Goal: Task Accomplishment & Management: Complete application form

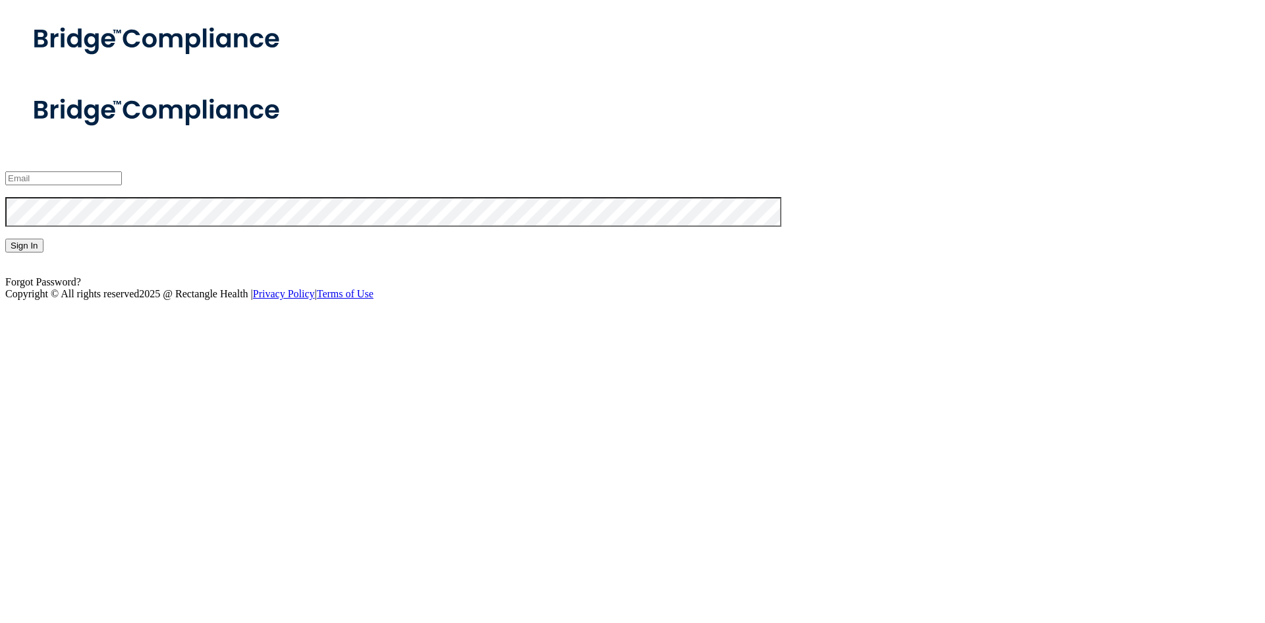
click at [440, 185] on div at bounding box center [632, 178] width 1255 height 14
click at [122, 185] on input "email" at bounding box center [63, 178] width 117 height 14
type input "[EMAIL_ADDRESS][DOMAIN_NAME]"
click at [407, 274] on form "[EMAIL_ADDRESS][DOMAIN_NAME] Invalid email/password. You don't have permission …" at bounding box center [632, 182] width 1255 height 212
click at [43, 252] on button "Sign In" at bounding box center [24, 246] width 38 height 14
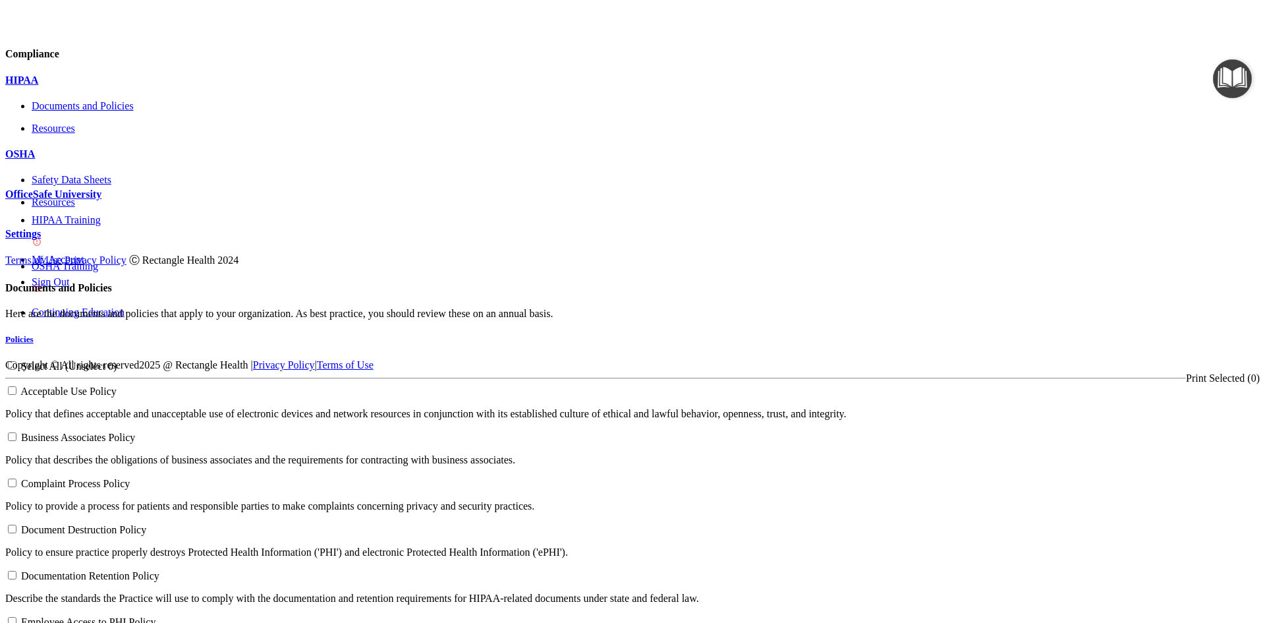
click at [173, 211] on div at bounding box center [632, 211] width 1255 height 0
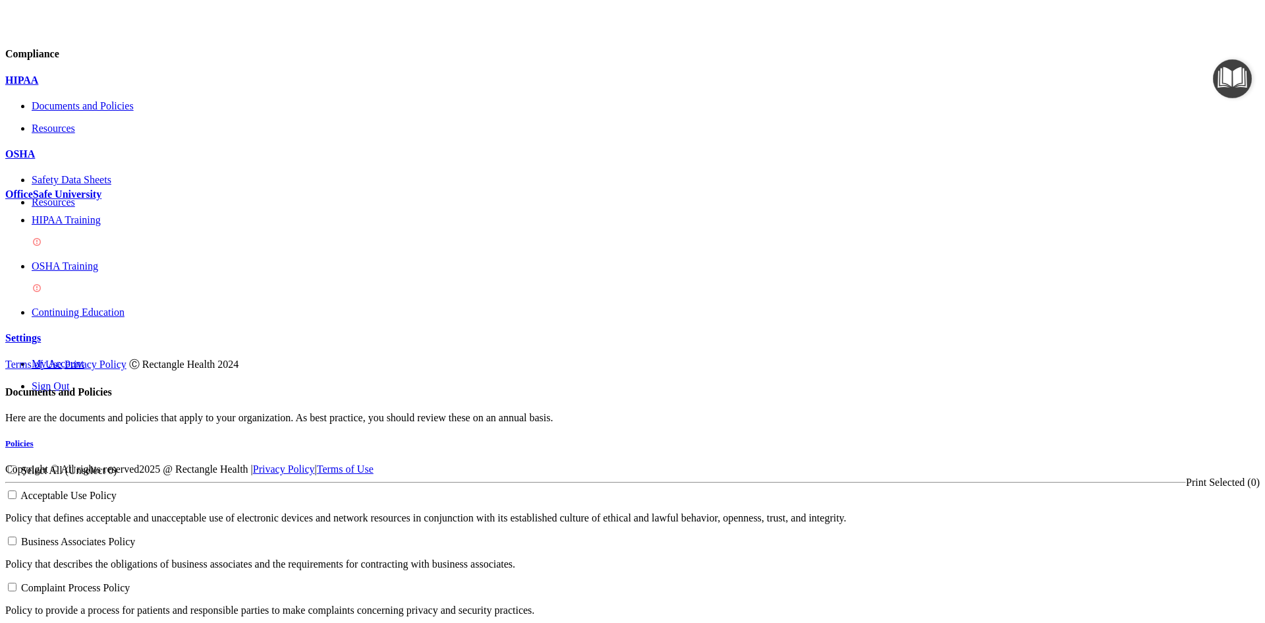
click at [132, 250] on div "HIPAA Training" at bounding box center [646, 232] width 1228 height 36
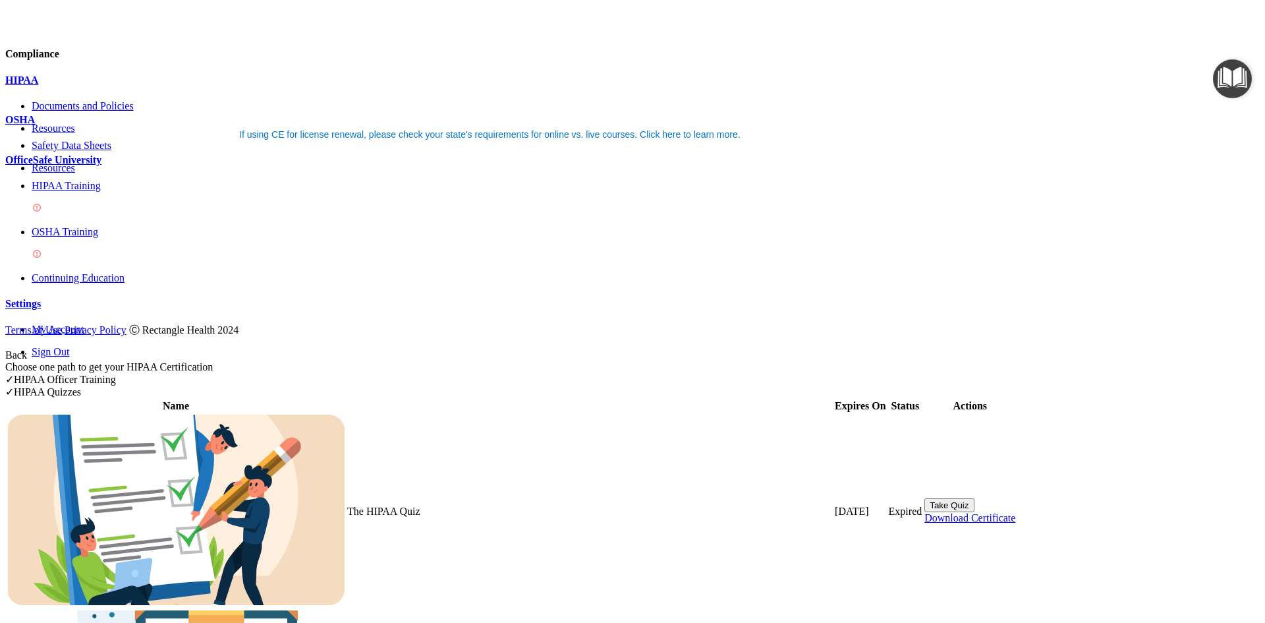
click at [974, 498] on button "Take Quiz" at bounding box center [949, 505] width 49 height 14
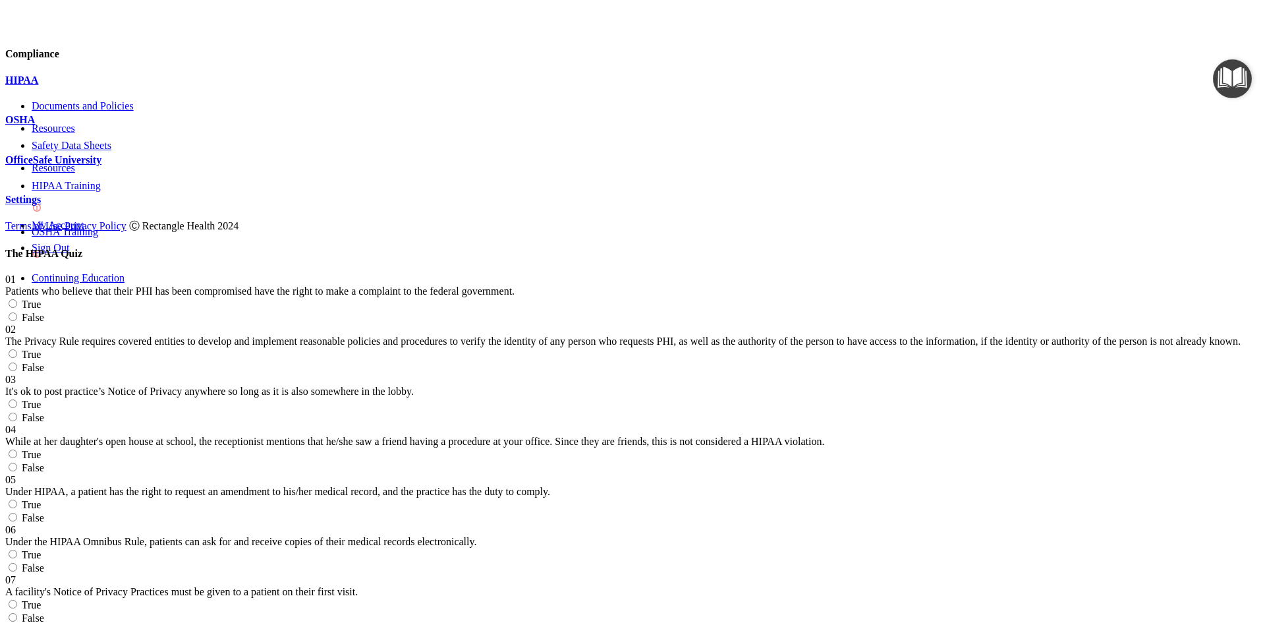
click at [41, 299] on label "True" at bounding box center [23, 304] width 36 height 11
click at [17, 299] on input "True" at bounding box center [13, 303] width 9 height 9
radio input "true"
click at [712, 248] on h4 "The HIPAA Quiz" at bounding box center [632, 254] width 1255 height 12
click at [603, 248] on div "The HIPAA Quiz" at bounding box center [632, 254] width 1255 height 12
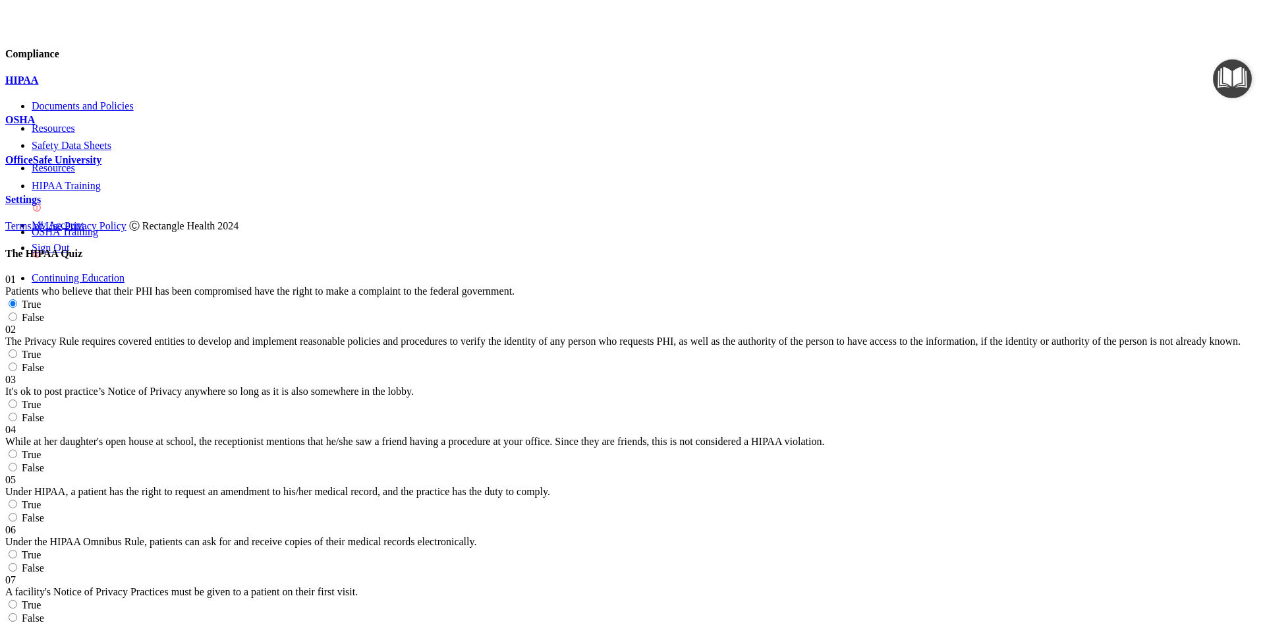
click at [576, 285] on div "Patients who believe that their PHI has been compromised have the right to make…" at bounding box center [632, 291] width 1255 height 12
click at [41, 349] on label "True" at bounding box center [23, 354] width 36 height 11
click at [17, 349] on input "True" at bounding box center [13, 353] width 9 height 9
radio input "true"
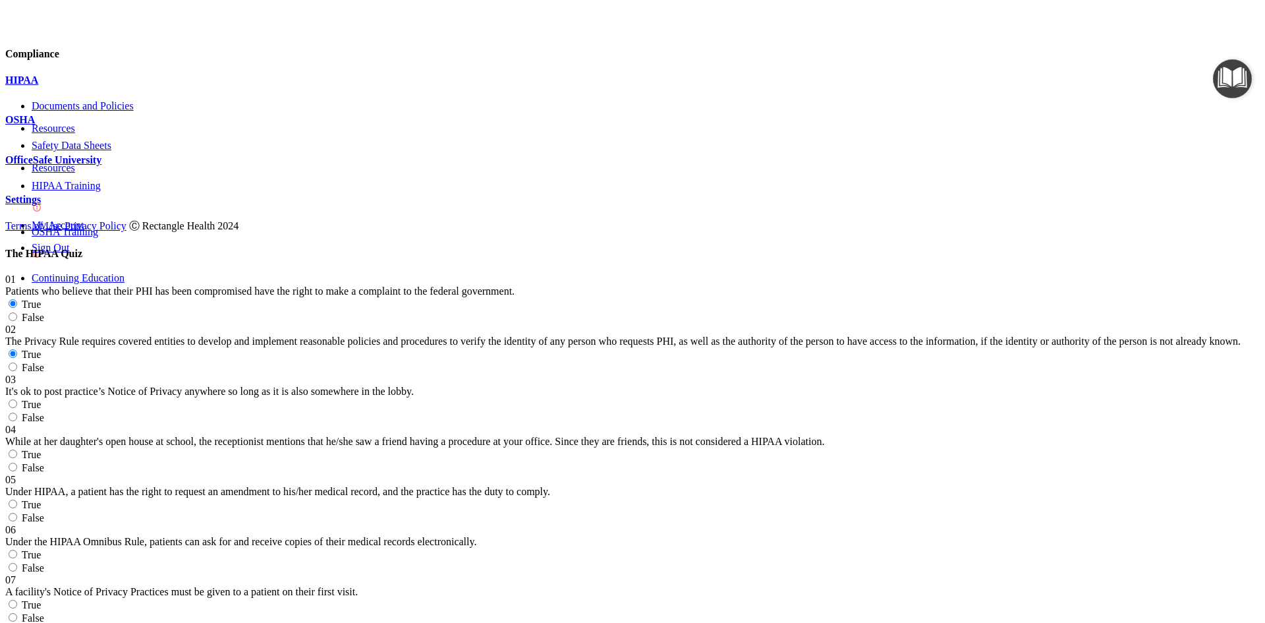
click at [41, 399] on label "True" at bounding box center [23, 404] width 36 height 11
click at [17, 399] on input "True" at bounding box center [13, 403] width 9 height 9
radio input "true"
click at [44, 462] on label "False" at bounding box center [24, 467] width 39 height 11
click at [17, 463] on input "False" at bounding box center [13, 467] width 9 height 9
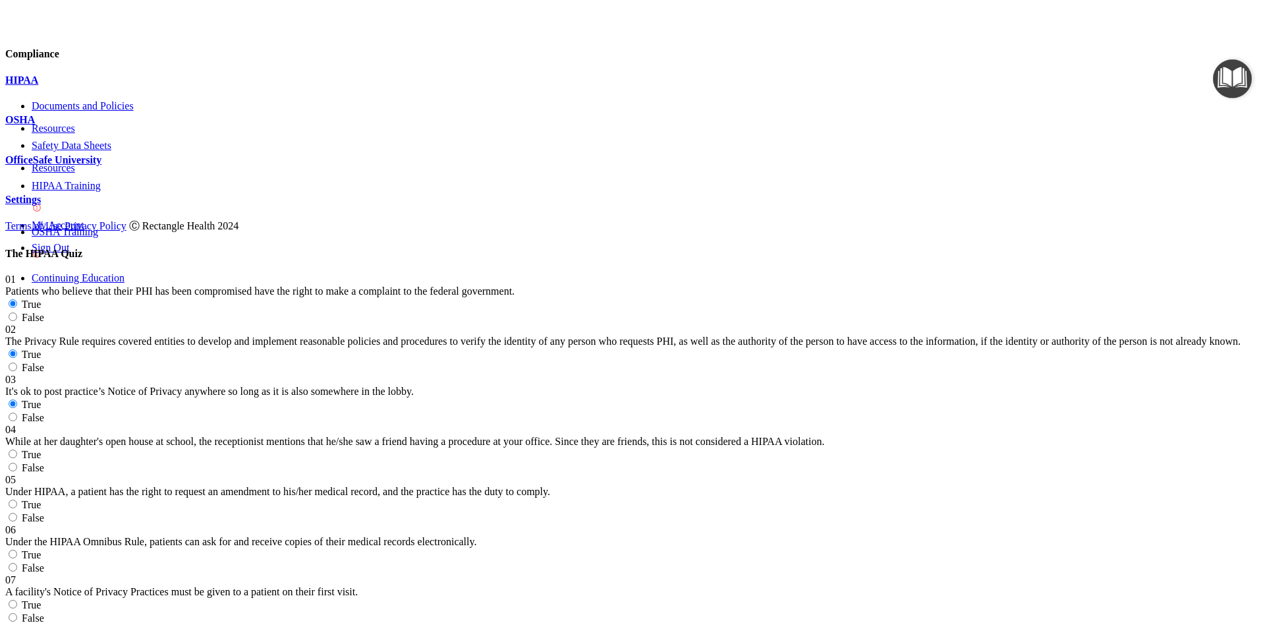
radio input "true"
click at [44, 512] on label "False" at bounding box center [24, 517] width 39 height 11
click at [17, 513] on input "False" at bounding box center [13, 517] width 9 height 9
radio input "true"
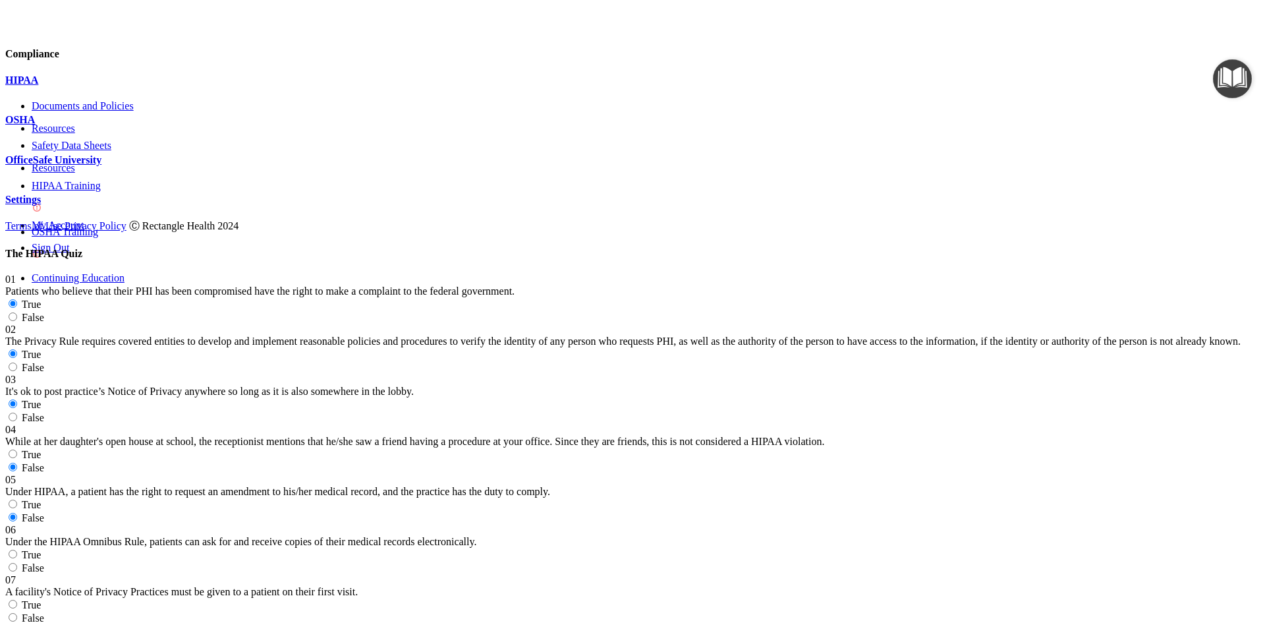
scroll to position [329, 0]
click at [41, 549] on label "True" at bounding box center [23, 554] width 36 height 11
click at [17, 550] on input "True" at bounding box center [13, 554] width 9 height 9
radio input "true"
click at [697, 574] on div "07 A facility's Notice of Privacy Practices must be given to a patient on their…" at bounding box center [632, 586] width 1255 height 24
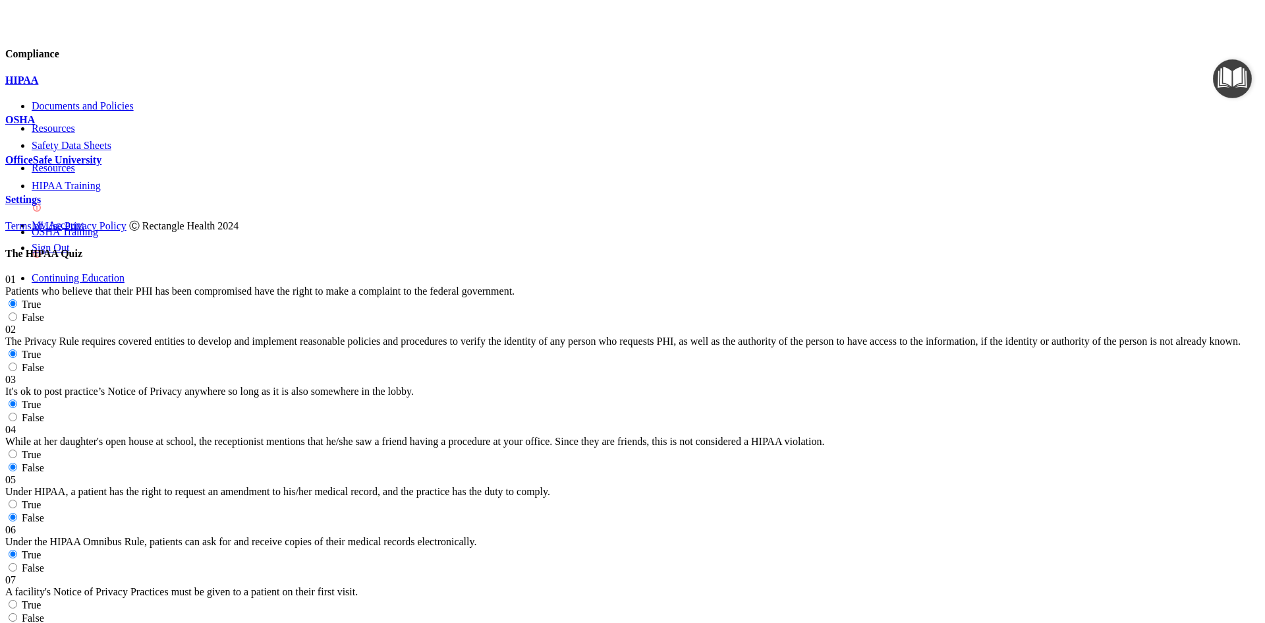
click at [41, 599] on label "True" at bounding box center [23, 604] width 36 height 11
click at [17, 600] on input "True" at bounding box center [13, 604] width 9 height 9
radio input "true"
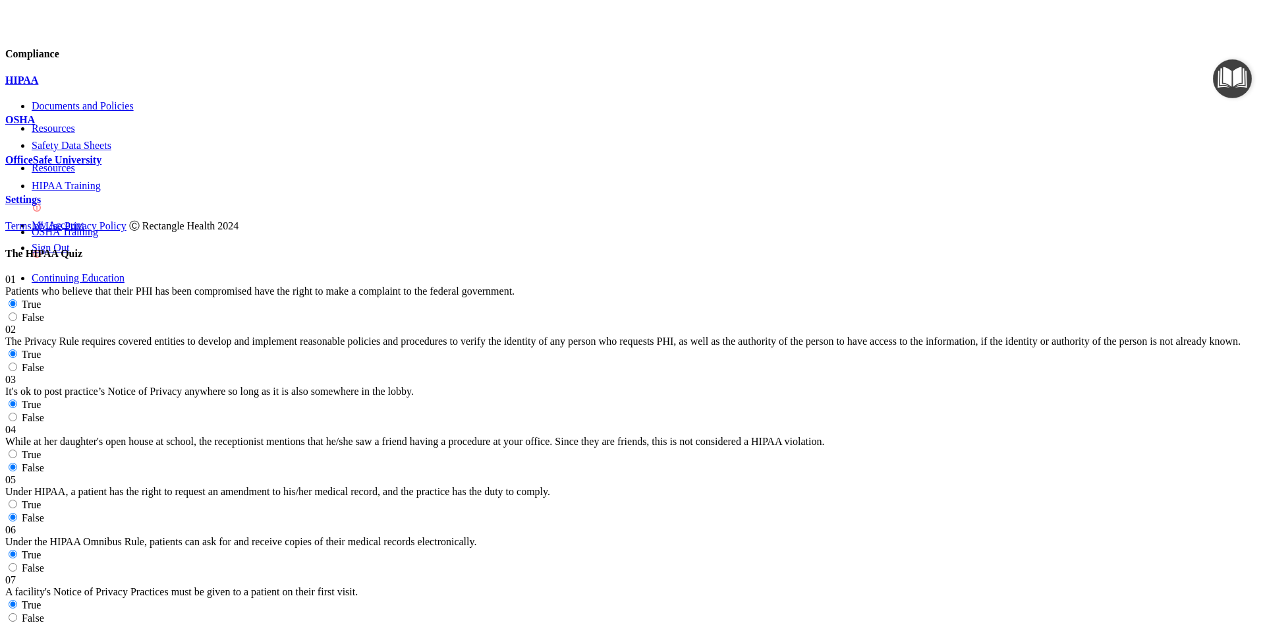
radio input "true"
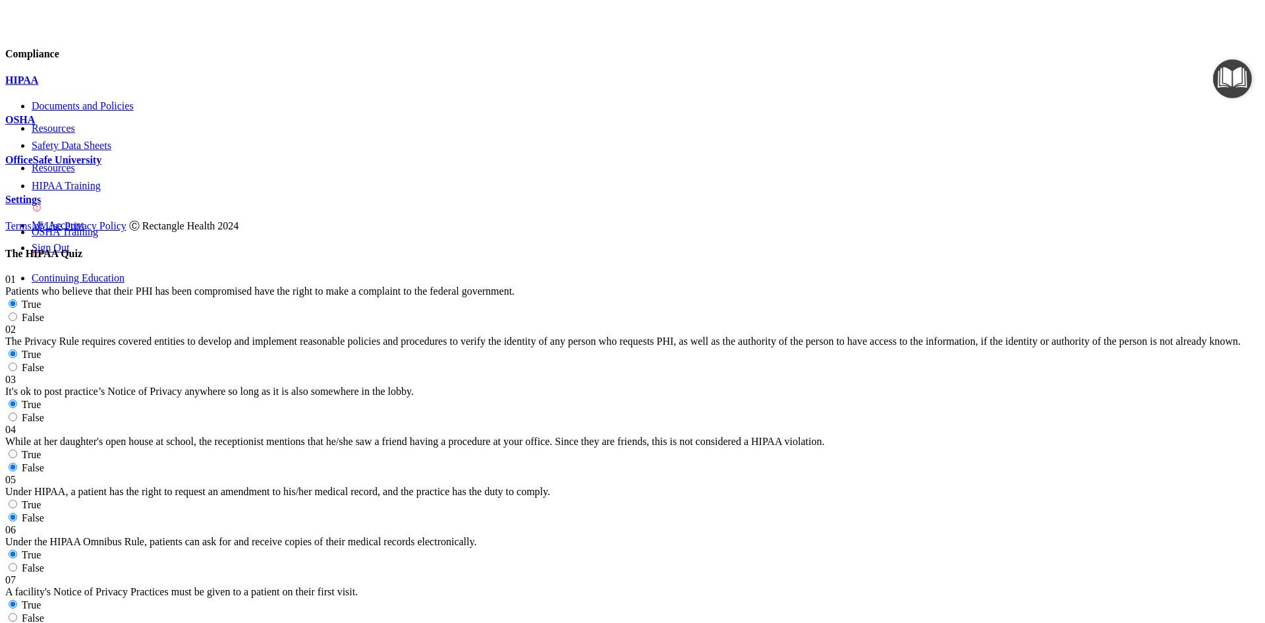
radio input "true"
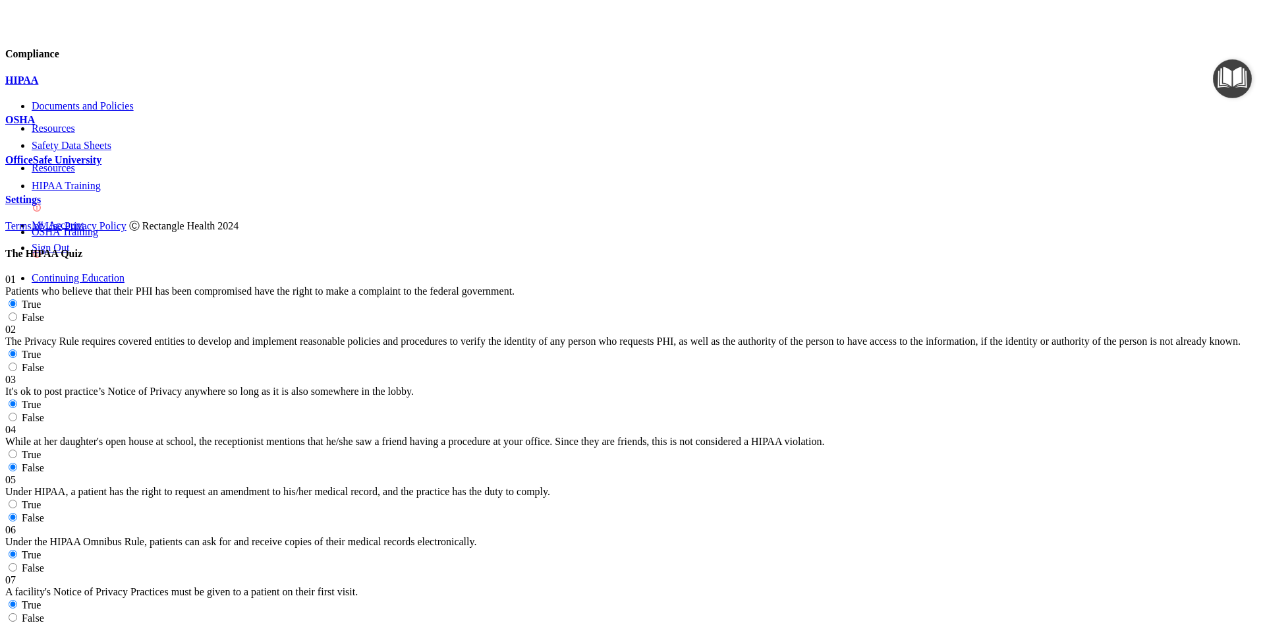
scroll to position [725, 0]
radio input "true"
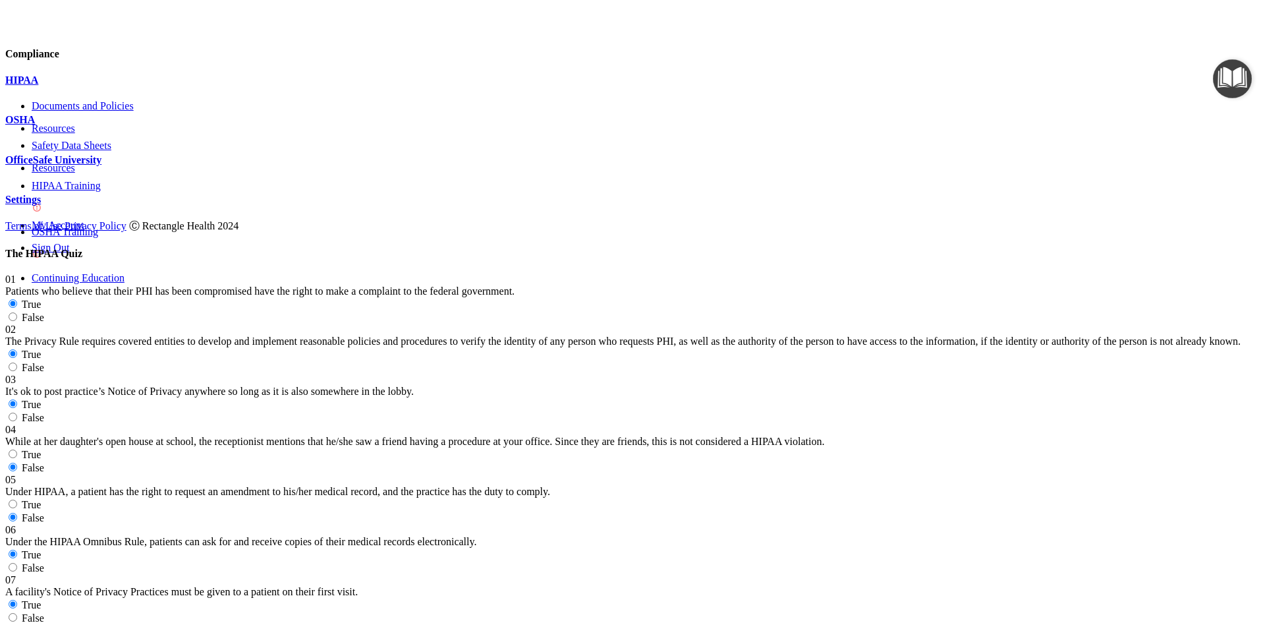
radio input "true"
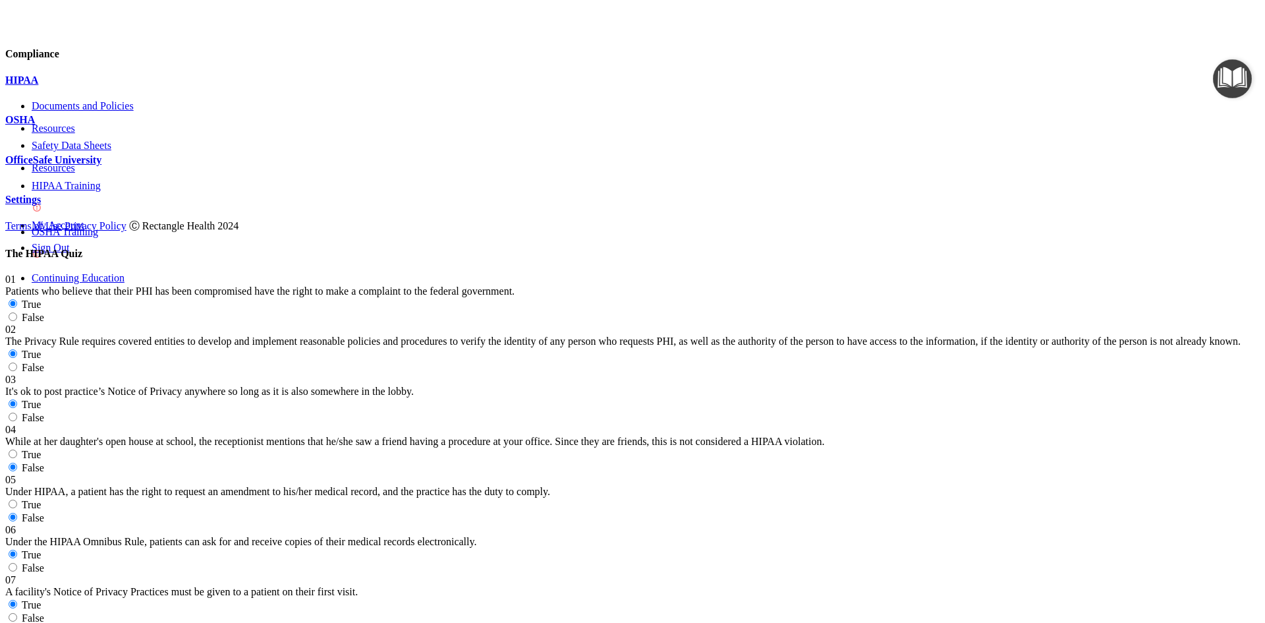
radio input "true"
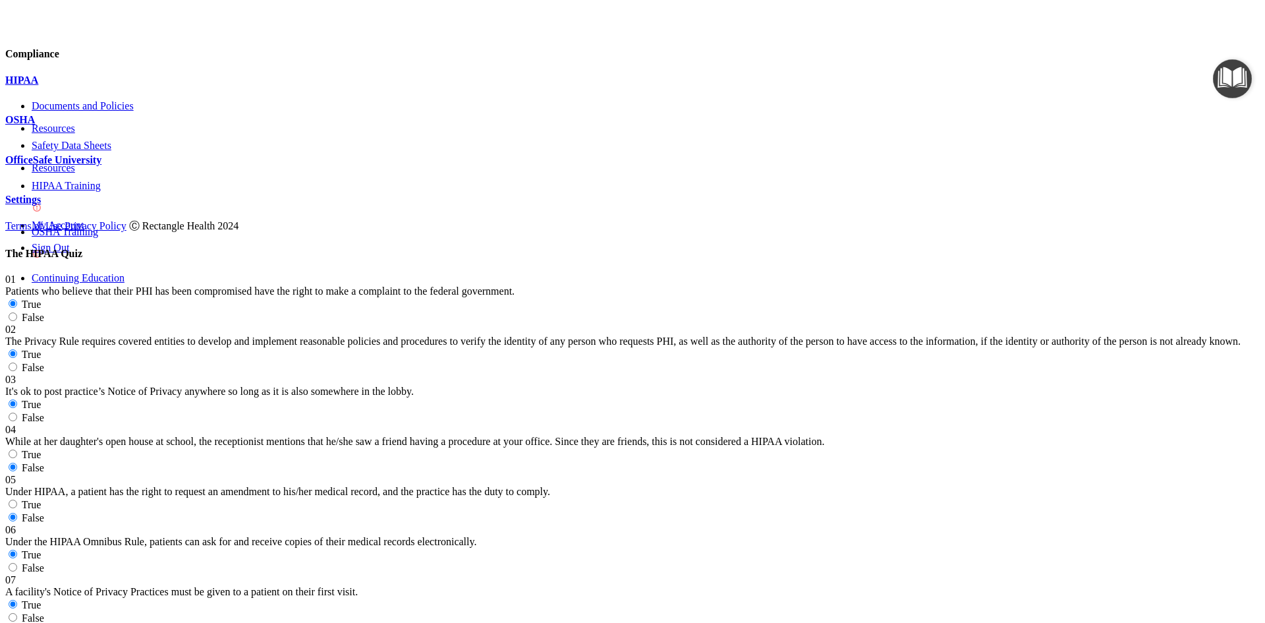
scroll to position [1120, 0]
radio input "true"
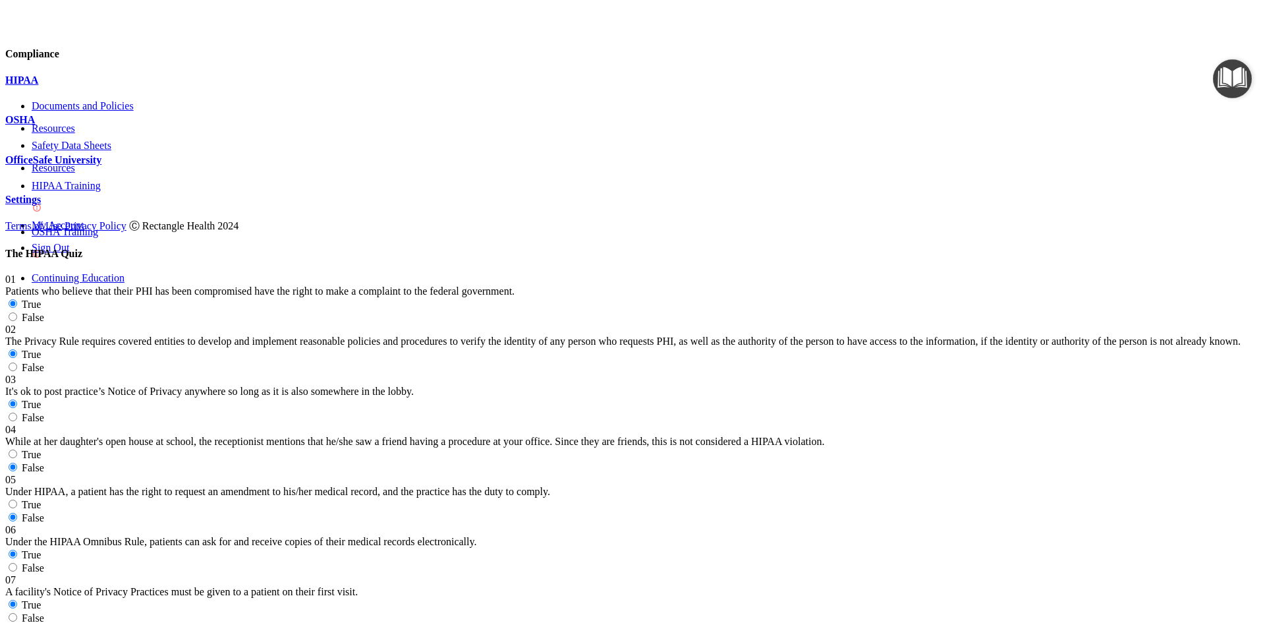
radio input "true"
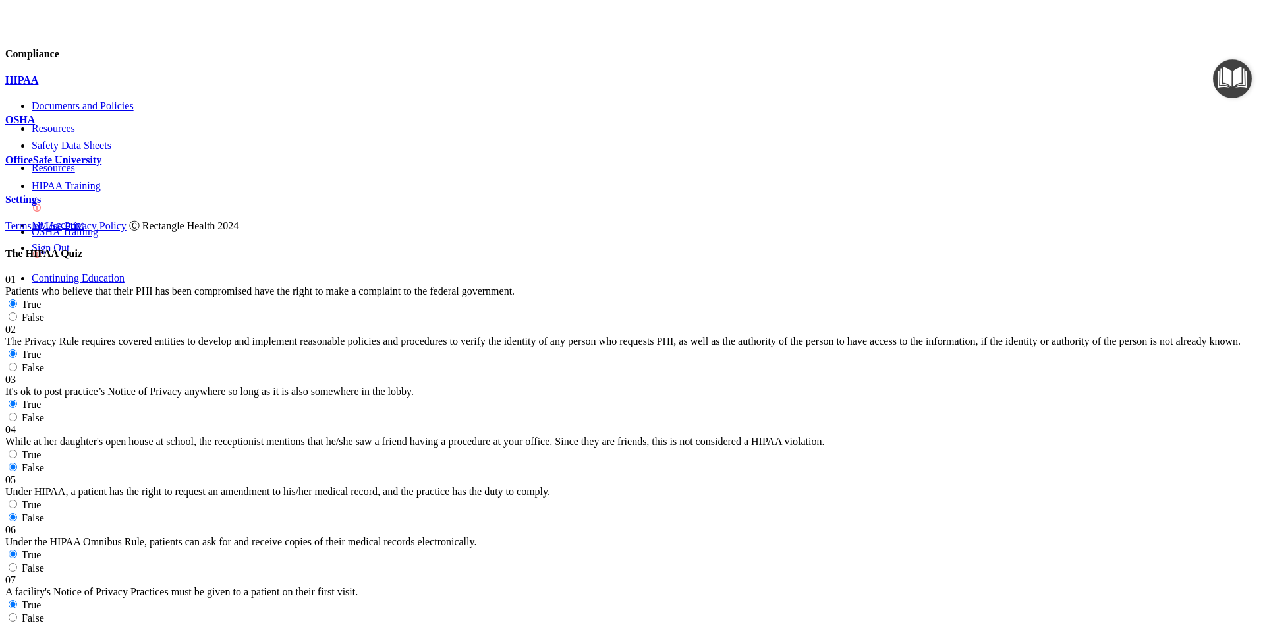
radio input "true"
drag, startPoint x: 739, startPoint y: 450, endPoint x: 1000, endPoint y: 472, distance: 261.9
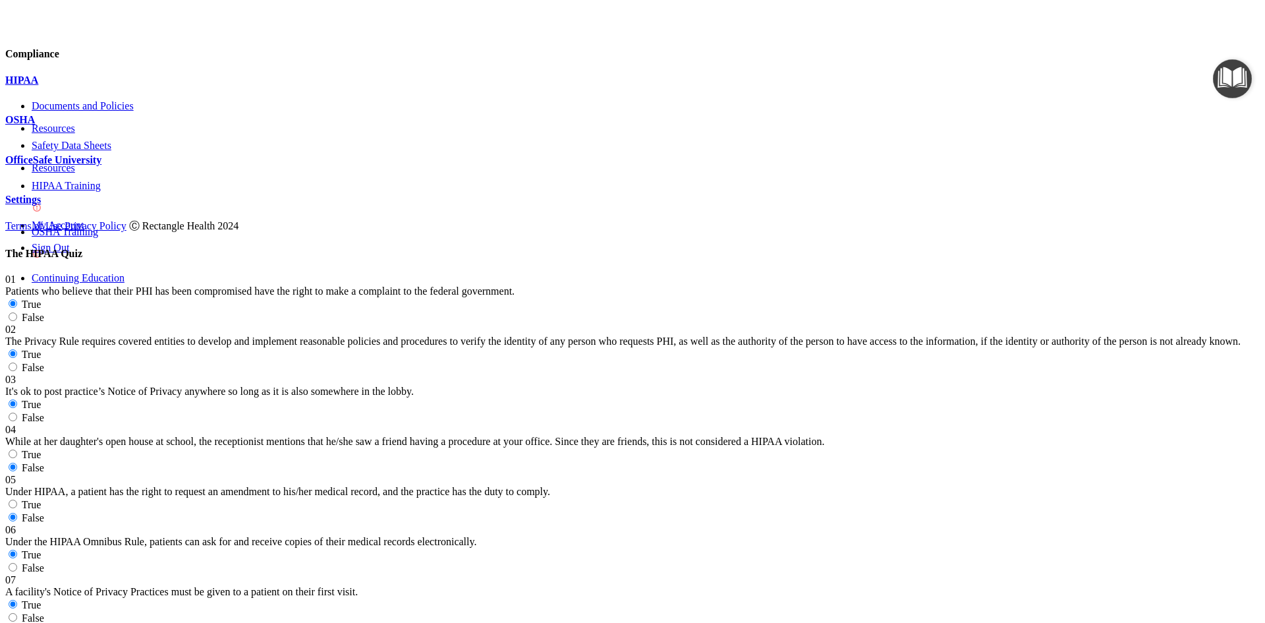
radio input "true"
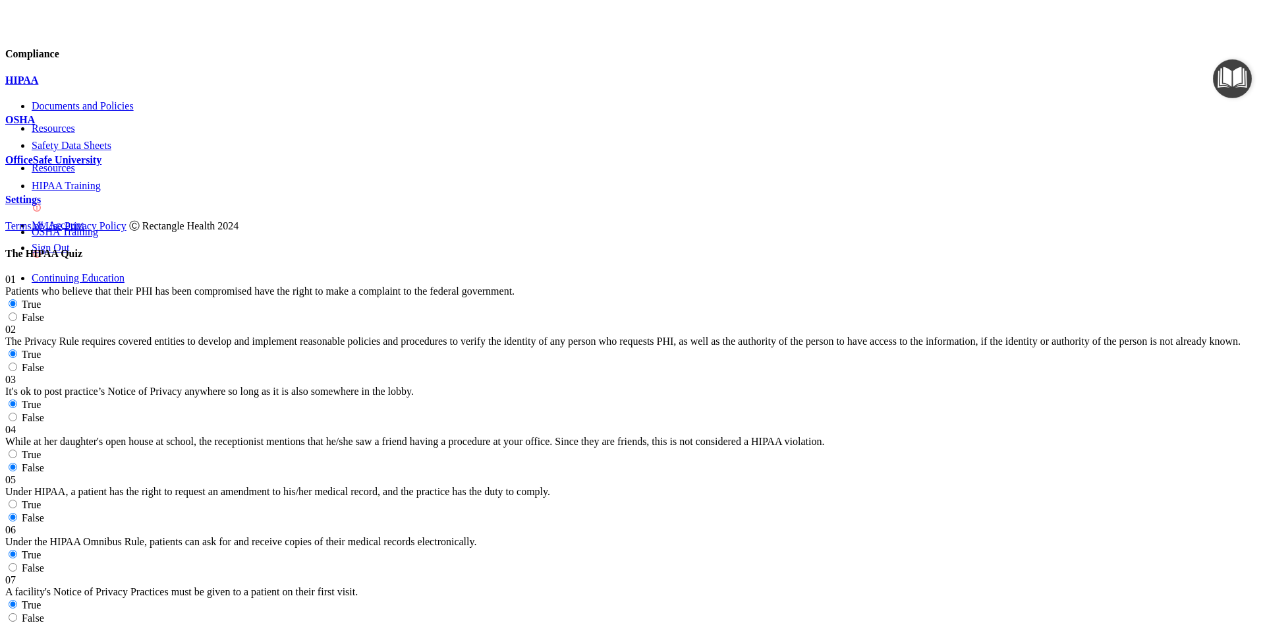
scroll to position [1450, 0]
radio input "true"
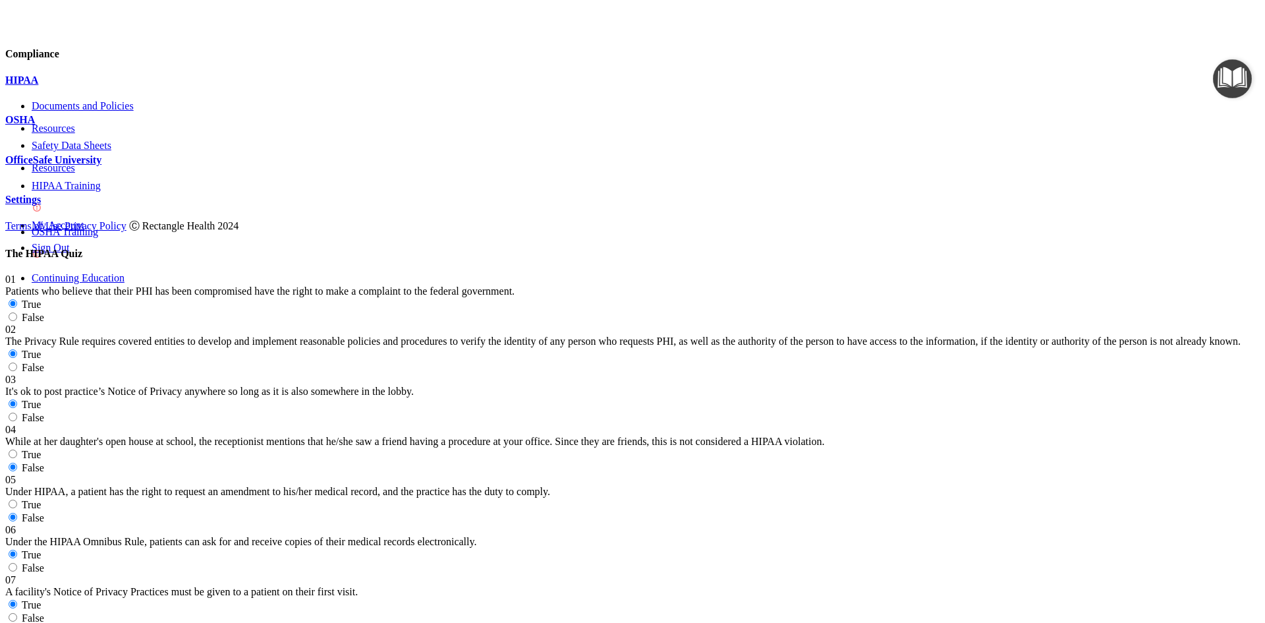
radio input "true"
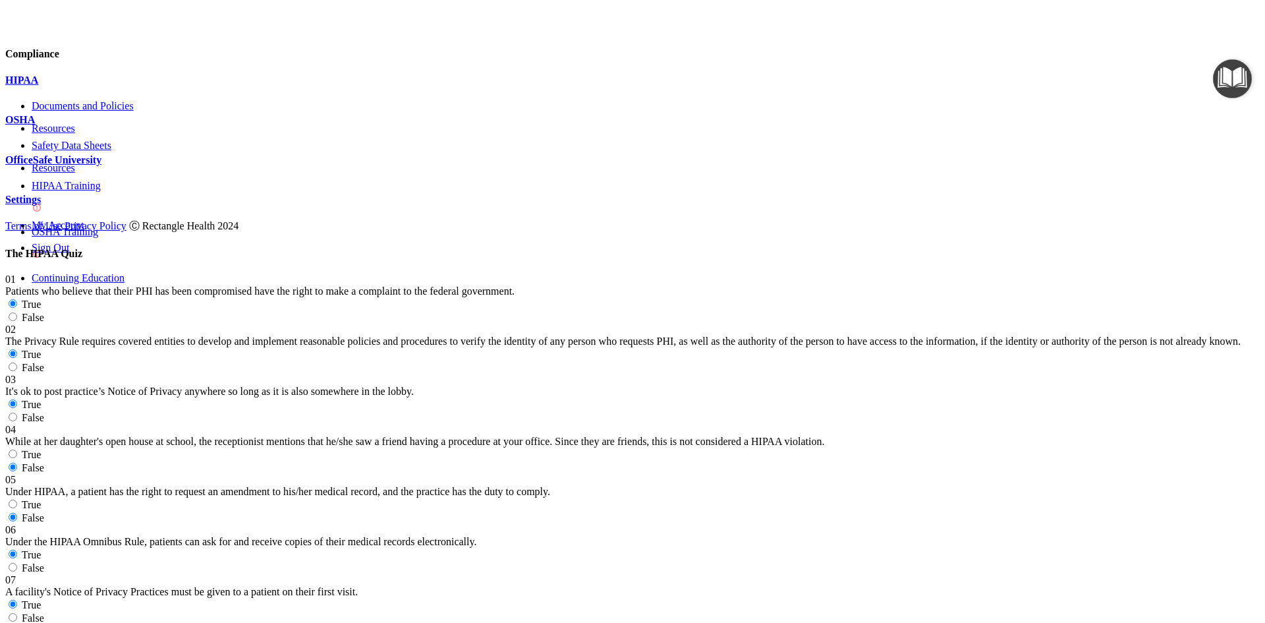
radio input "true"
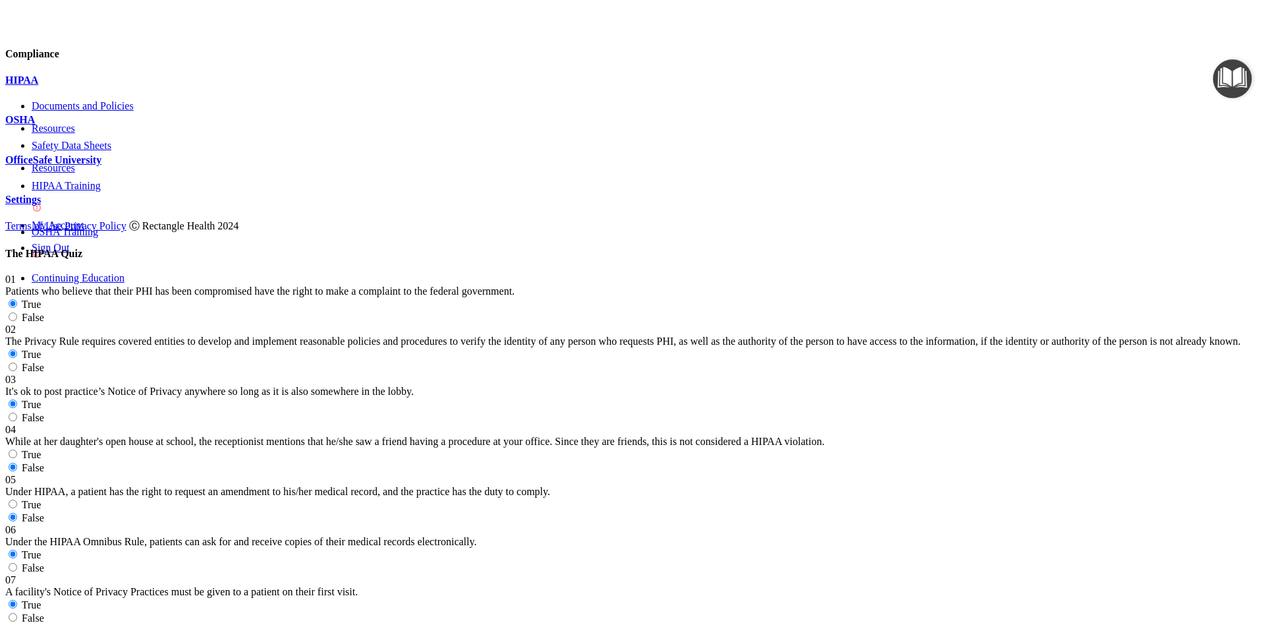
radio input "true"
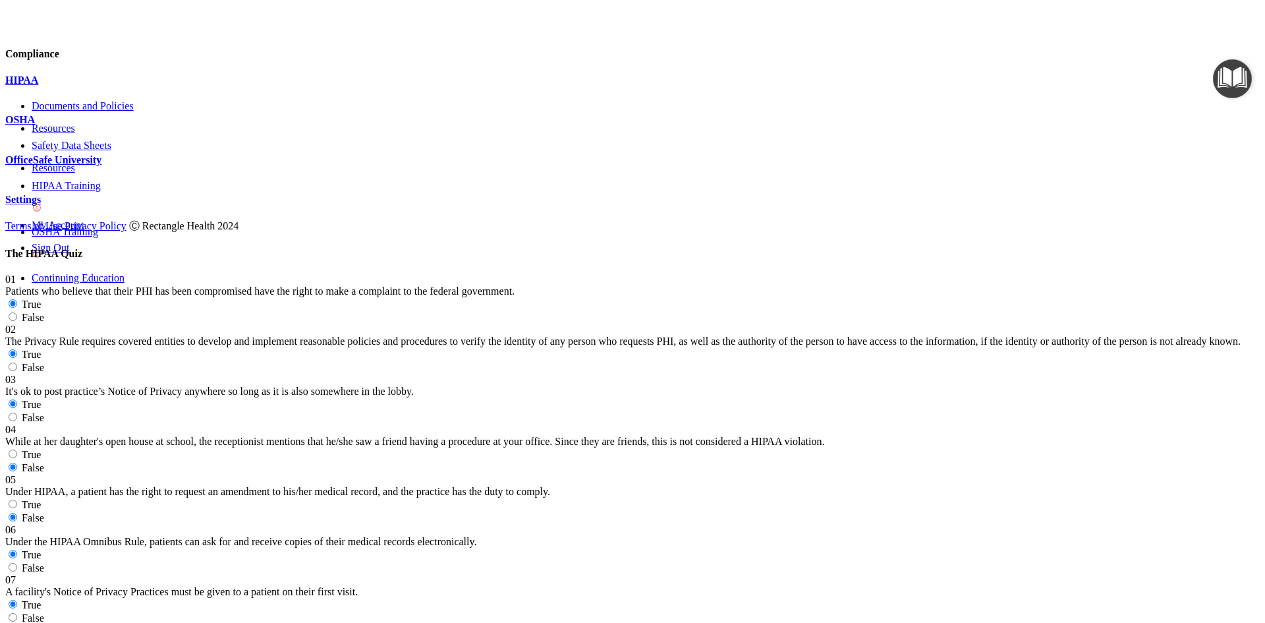
scroll to position [2043, 0]
radio input "true"
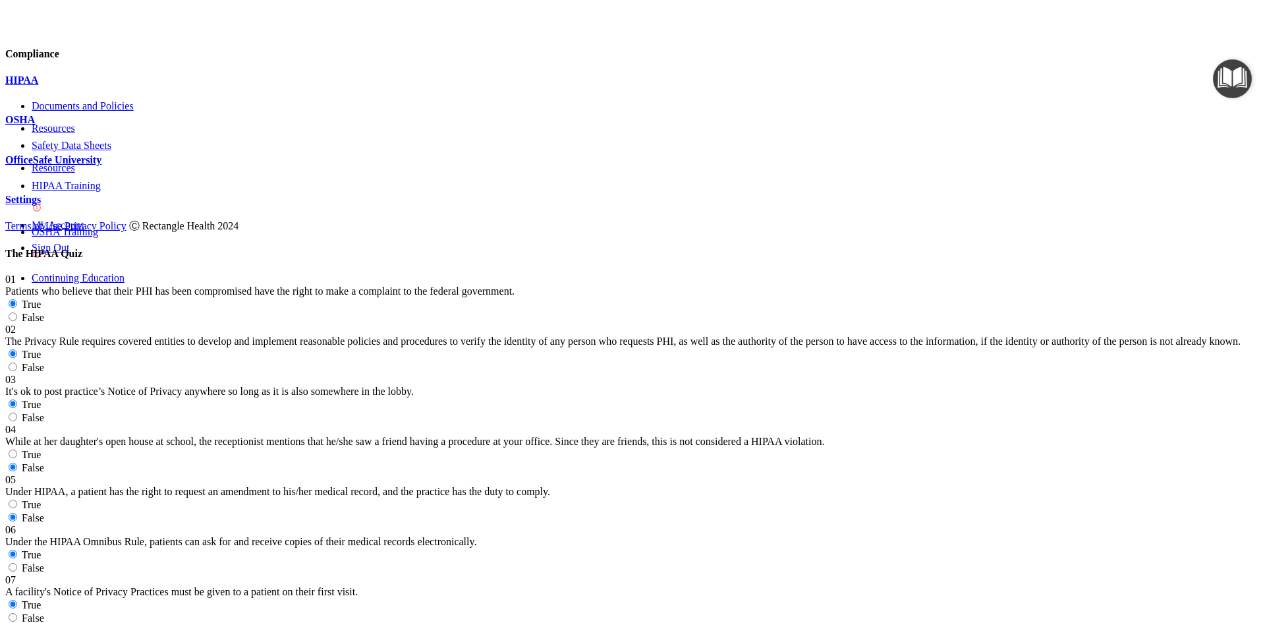
radio input "true"
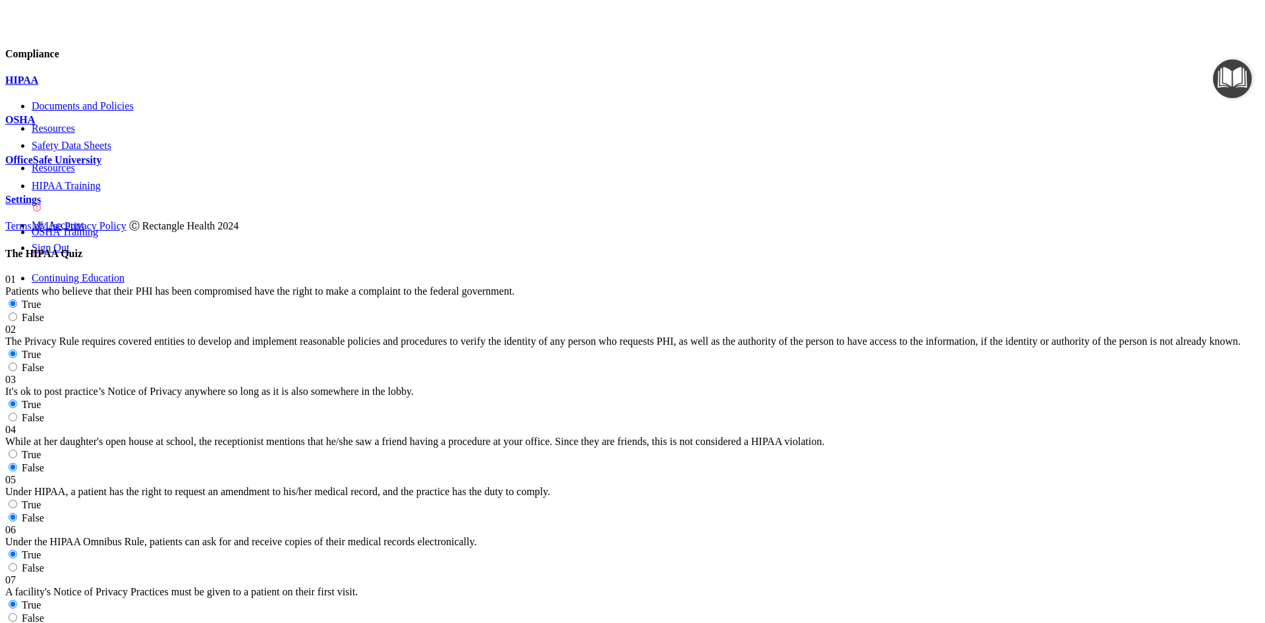
radio input "true"
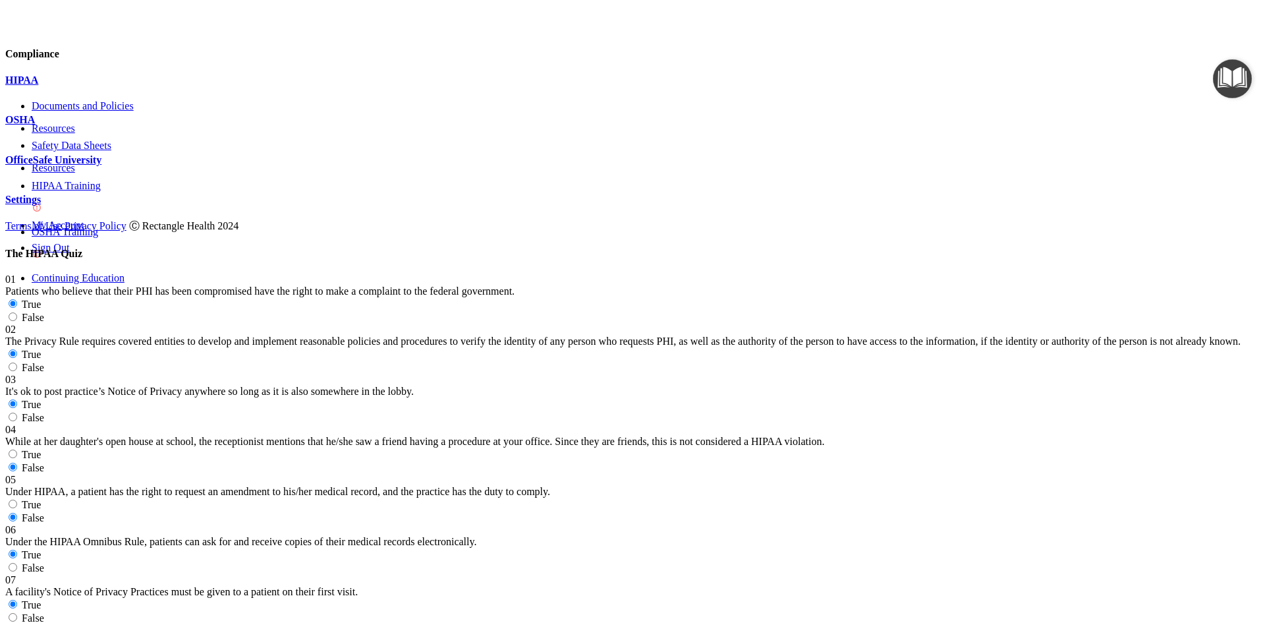
scroll to position [2240, 0]
radio input "true"
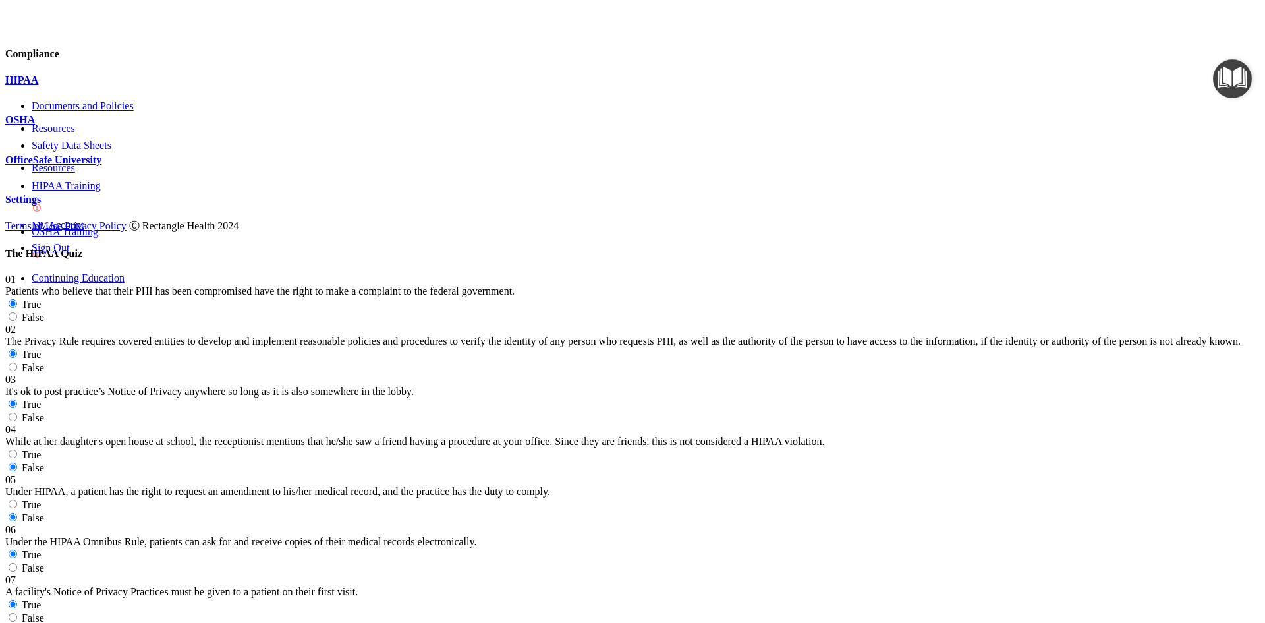
radio input "true"
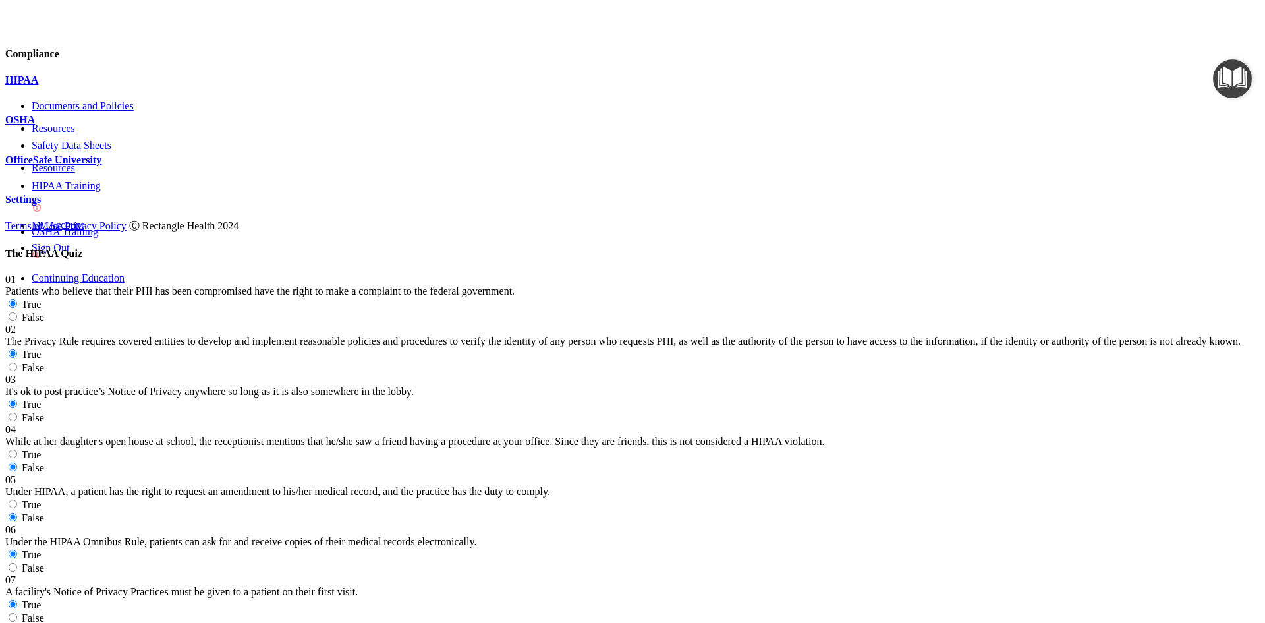
scroll to position [2496, 0]
radio input "true"
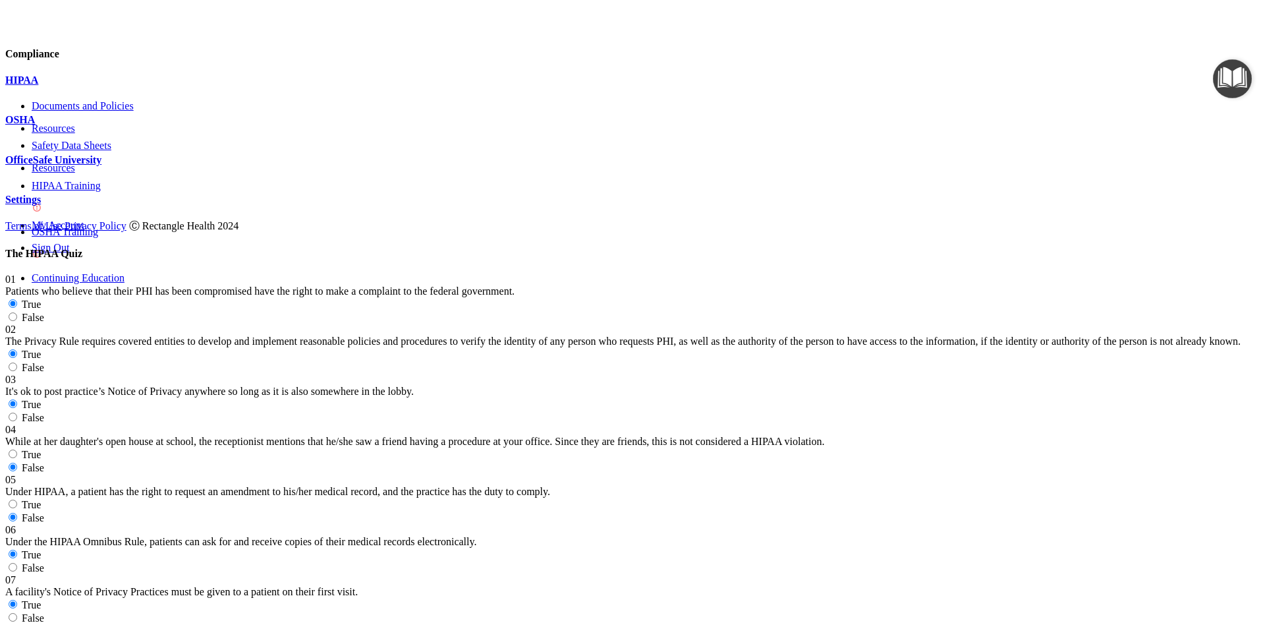
radio input "true"
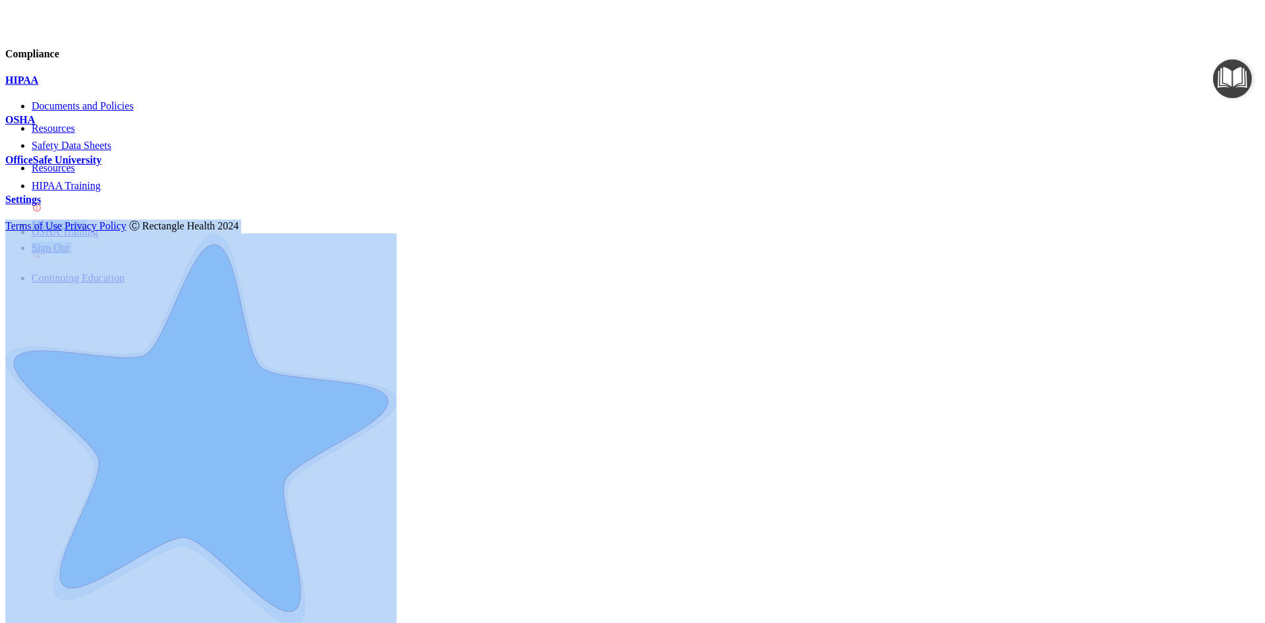
click at [258, 349] on div "Compliance HIPAA Documents and Policies Report an Incident Business Associates …" at bounding box center [632, 472] width 1255 height 934
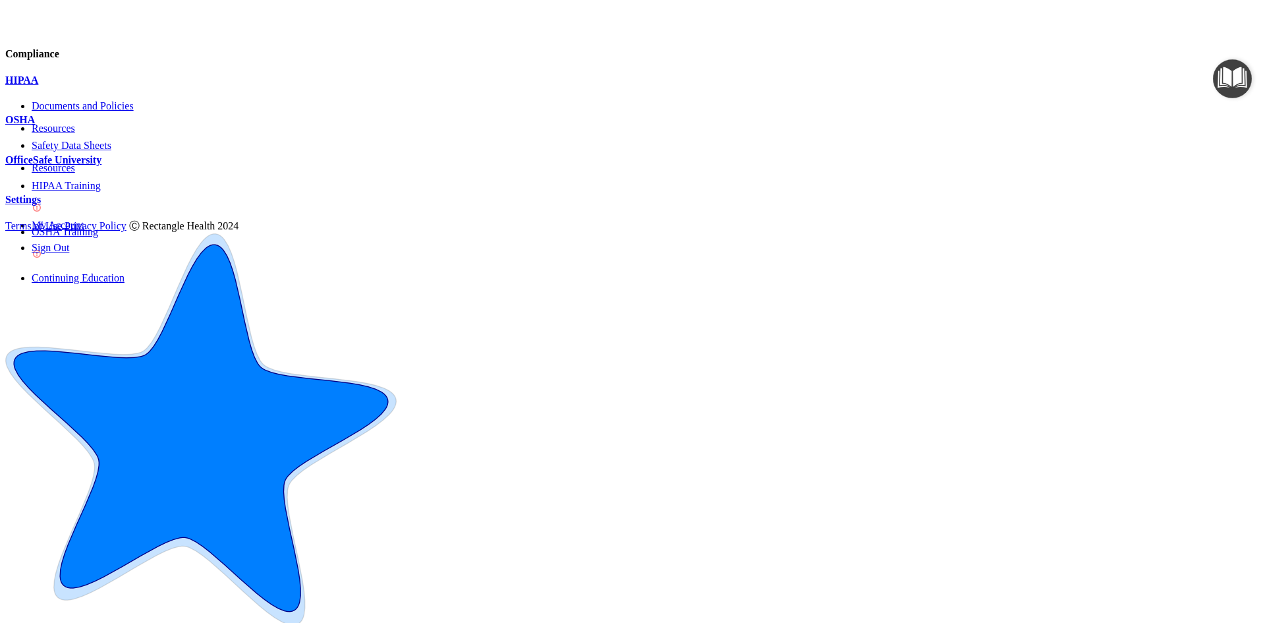
click at [88, 166] on p "OfficeSafe University" at bounding box center [632, 160] width 1255 height 12
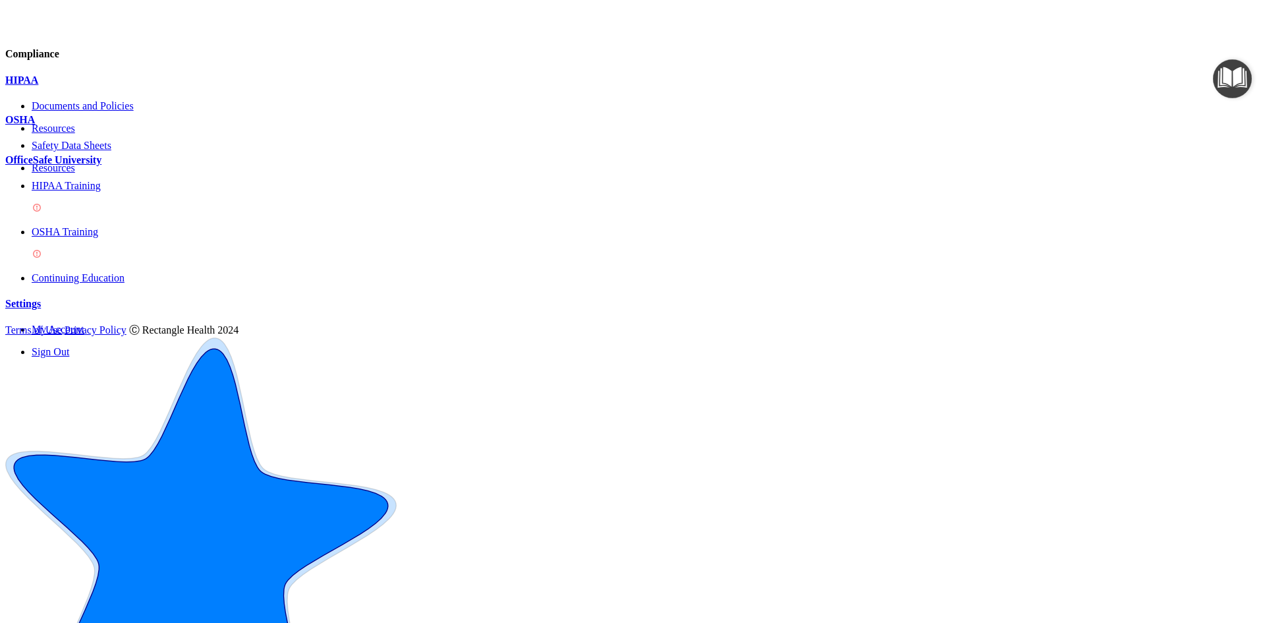
click at [95, 192] on p "HIPAA Training" at bounding box center [646, 186] width 1228 height 12
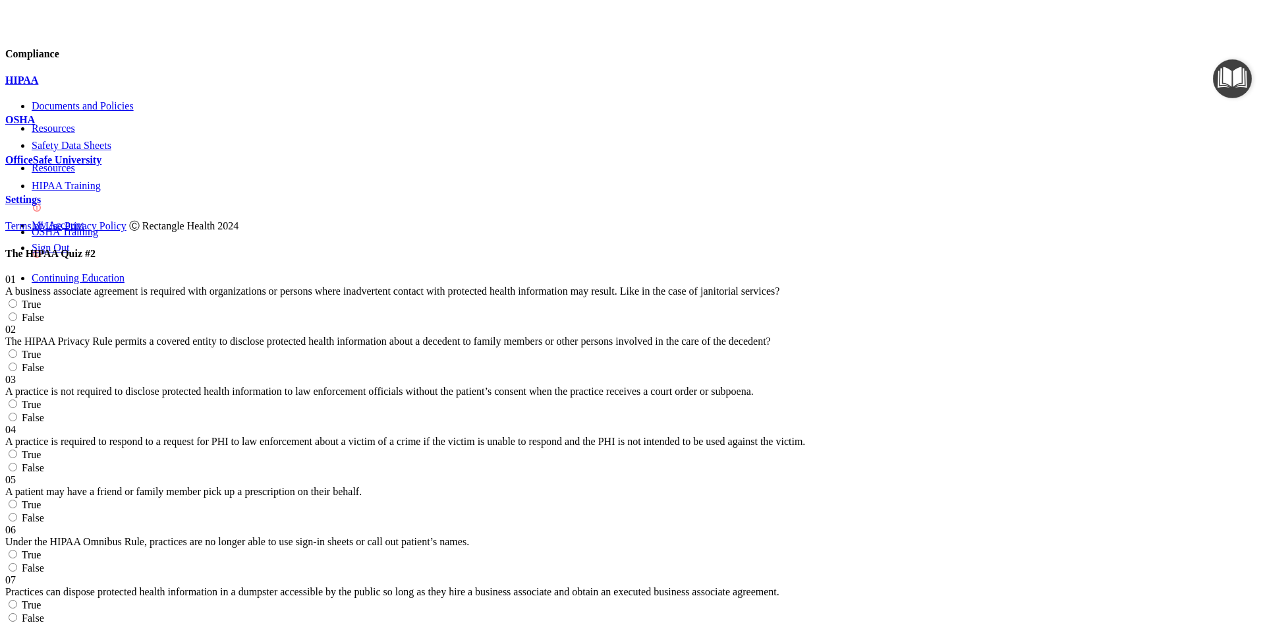
click at [41, 299] on label "True" at bounding box center [23, 304] width 36 height 11
click at [17, 299] on input "True" at bounding box center [13, 303] width 9 height 9
radio input "true"
click at [482, 273] on div "01 A business associate agreement is required with organizations or persons whe…" at bounding box center [632, 298] width 1255 height 50
drag, startPoint x: 538, startPoint y: 156, endPoint x: 357, endPoint y: 181, distance: 183.6
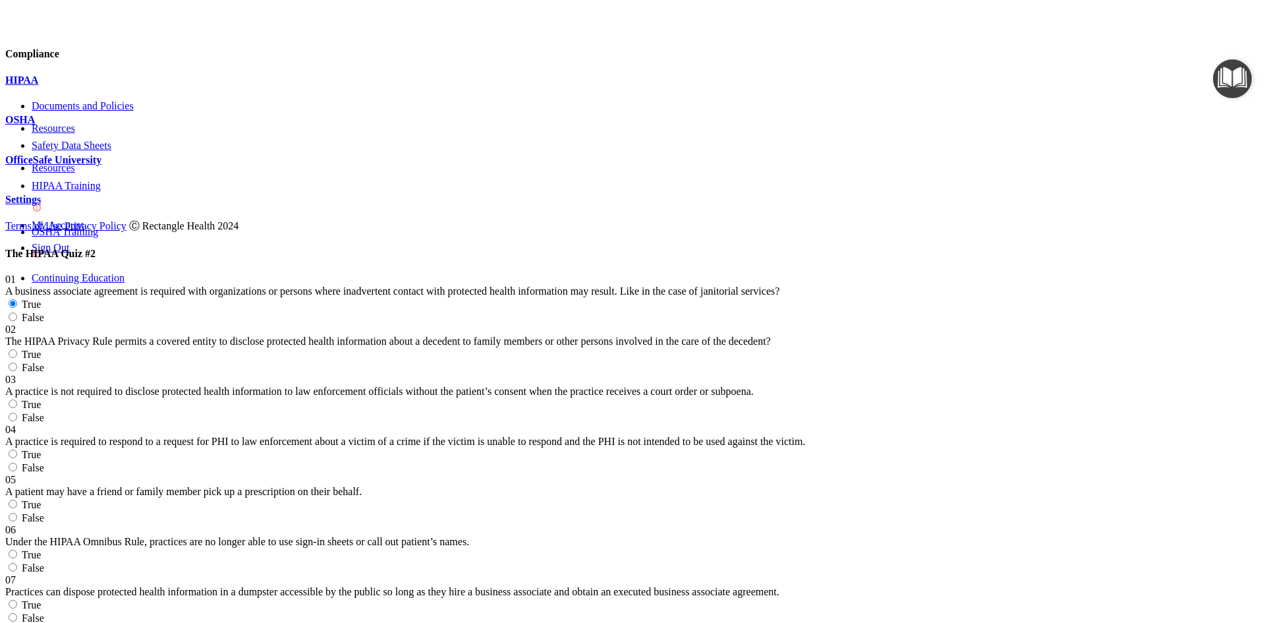
click at [357, 273] on div "01 A business associate agreement is required with organizations or persons whe…" at bounding box center [632, 298] width 1255 height 50
click at [41, 349] on label "True" at bounding box center [23, 354] width 36 height 11
click at [17, 349] on input "True" at bounding box center [13, 353] width 9 height 9
radio input "true"
drag, startPoint x: 380, startPoint y: 382, endPoint x: 335, endPoint y: 385, distance: 45.6
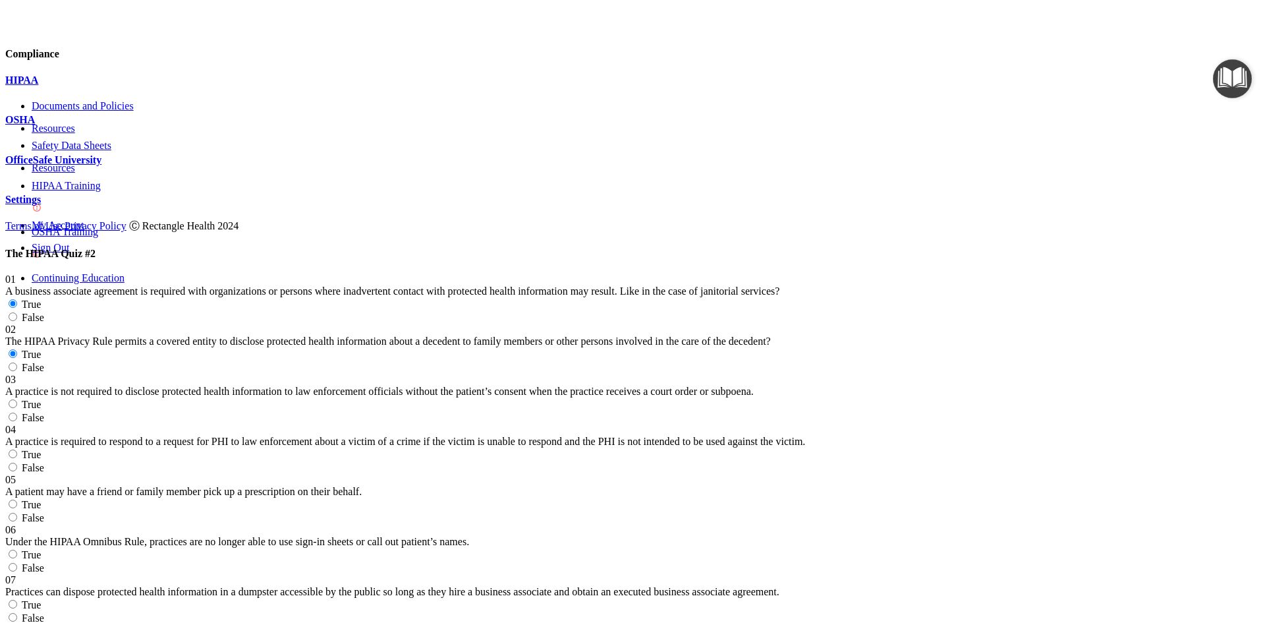
click at [335, 385] on div "03 A practice is not required to disclose protected health information to law e…" at bounding box center [632, 386] width 1255 height 24
click at [44, 412] on label "False" at bounding box center [24, 417] width 39 height 11
click at [17, 413] on input "False" at bounding box center [13, 417] width 9 height 9
radio input "true"
click at [565, 385] on div "A practice is not required to disclose protected health information to law enfo…" at bounding box center [632, 391] width 1255 height 12
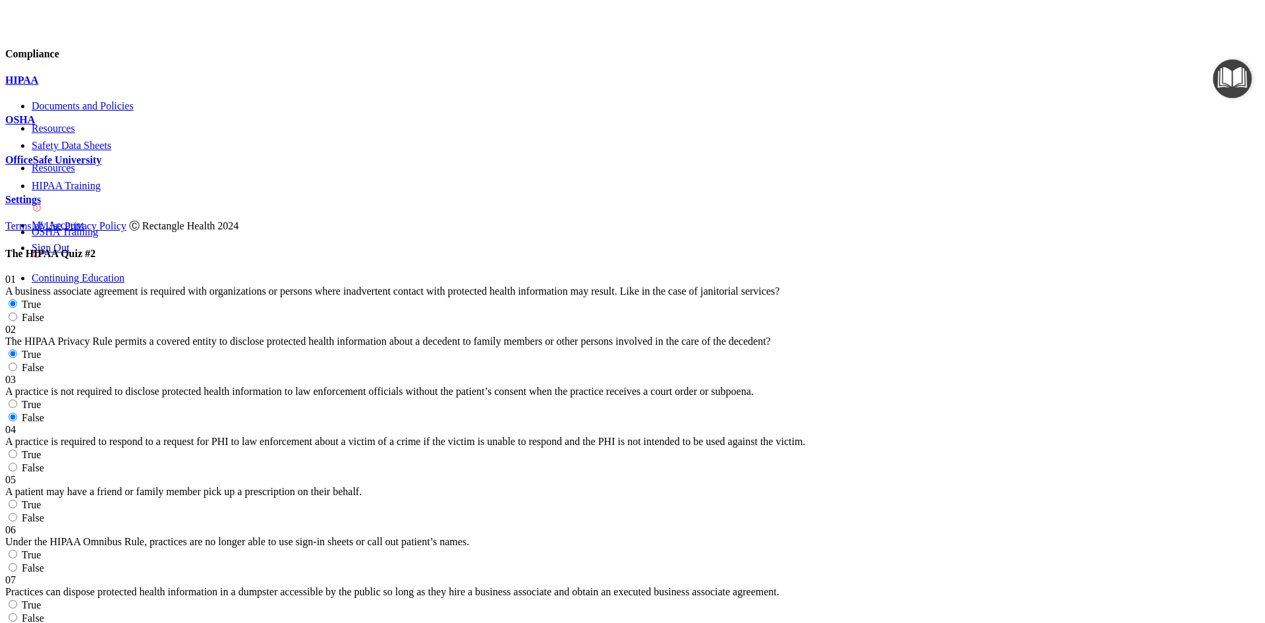
scroll to position [66, 0]
click at [1054, 374] on div "03 A practice is not required to disclose protected health information to law e…" at bounding box center [632, 399] width 1255 height 50
click at [41, 449] on label "True" at bounding box center [23, 454] width 36 height 11
click at [17, 449] on input "True" at bounding box center [13, 453] width 9 height 9
radio input "true"
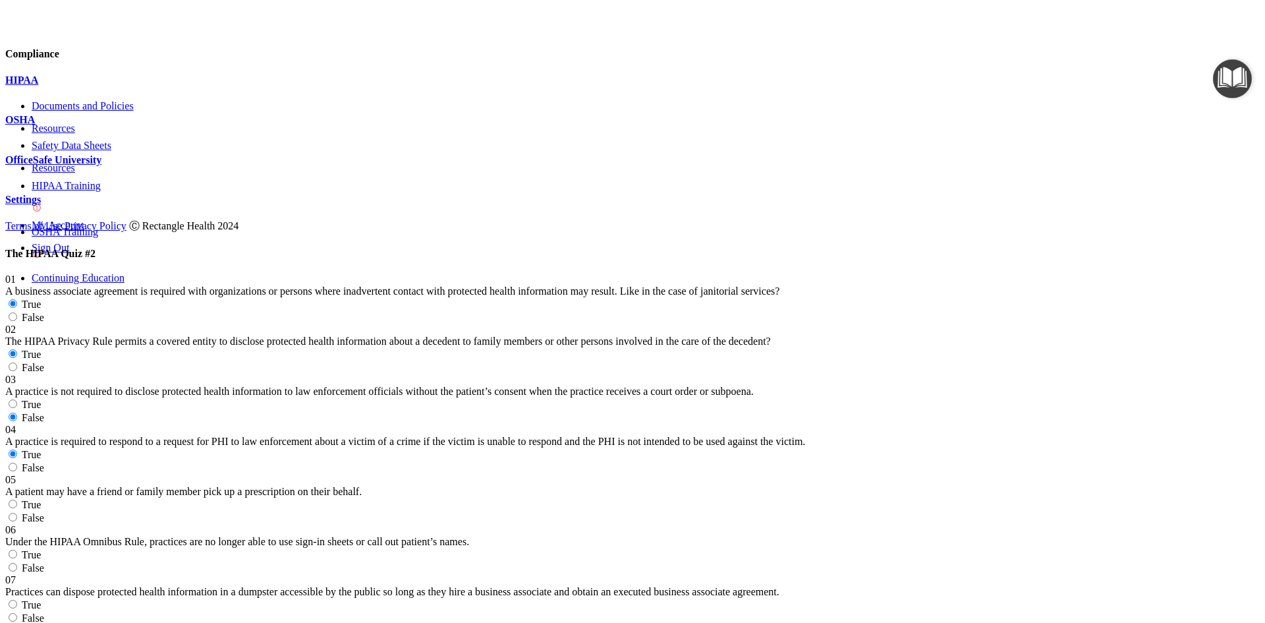
scroll to position [132, 0]
drag, startPoint x: 751, startPoint y: 422, endPoint x: 780, endPoint y: 426, distance: 29.9
click at [41, 499] on label "True" at bounding box center [23, 504] width 36 height 11
click at [17, 499] on input "True" at bounding box center [13, 503] width 9 height 9
radio input "true"
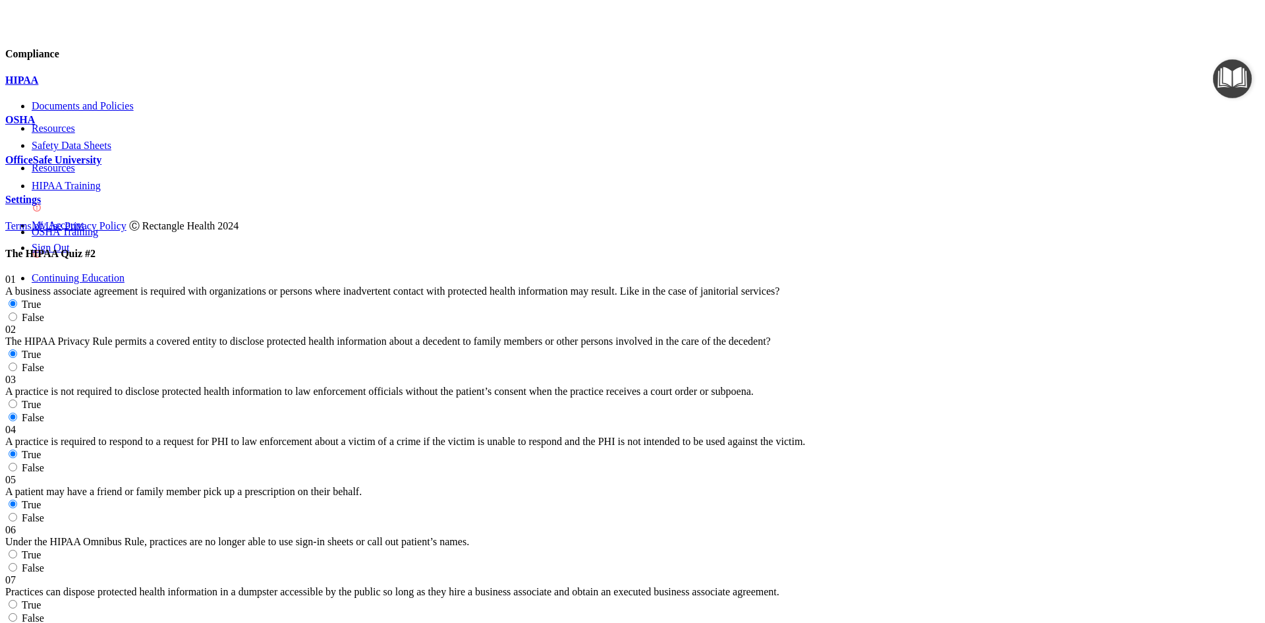
click at [41, 499] on label "True" at bounding box center [23, 504] width 36 height 11
click at [17, 499] on input "True" at bounding box center [13, 503] width 9 height 9
click at [596, 574] on div "07 Practices can dispose protected health information in a dumpster accessible …" at bounding box center [632, 599] width 1255 height 50
click at [44, 562] on label "False" at bounding box center [24, 567] width 39 height 11
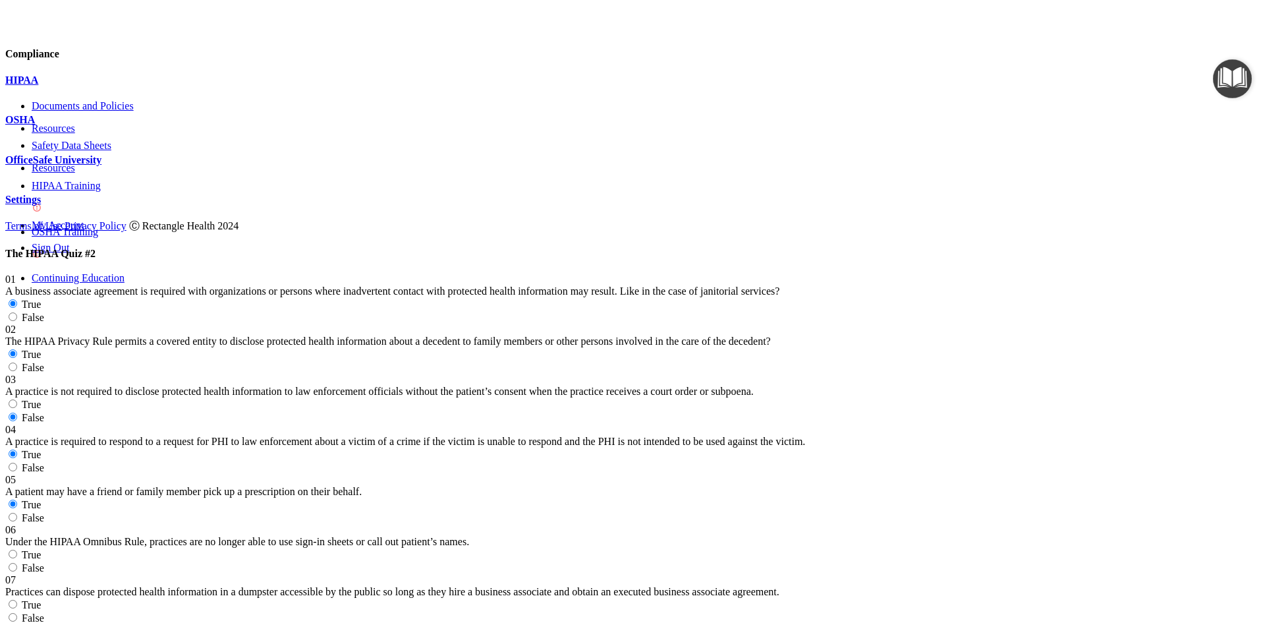
click at [17, 563] on input "False" at bounding box center [13, 567] width 9 height 9
radio input "true"
click at [44, 612] on label "False" at bounding box center [24, 617] width 39 height 11
click at [17, 613] on input "False" at bounding box center [13, 617] width 9 height 9
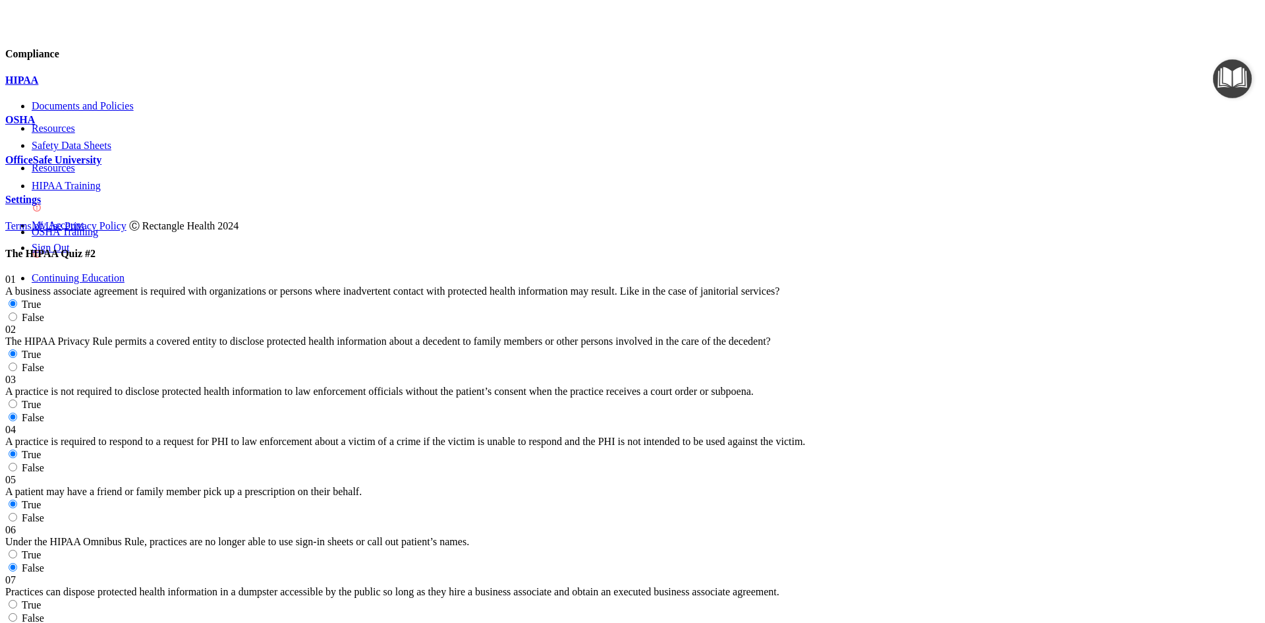
radio input "true"
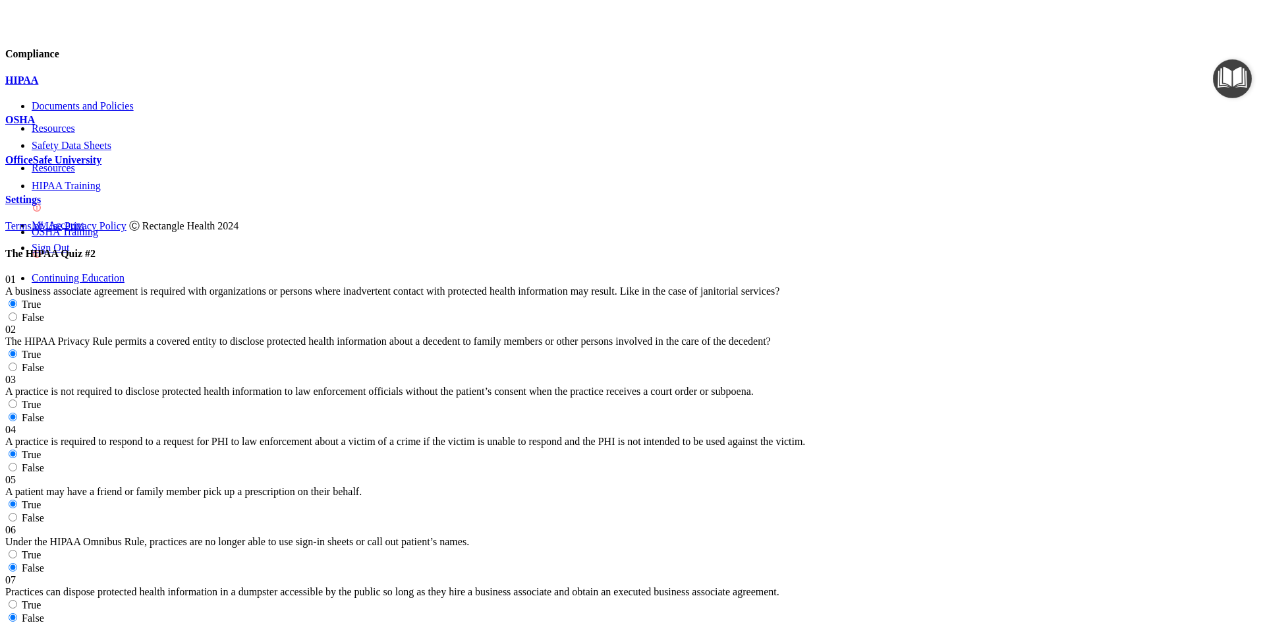
radio input "true"
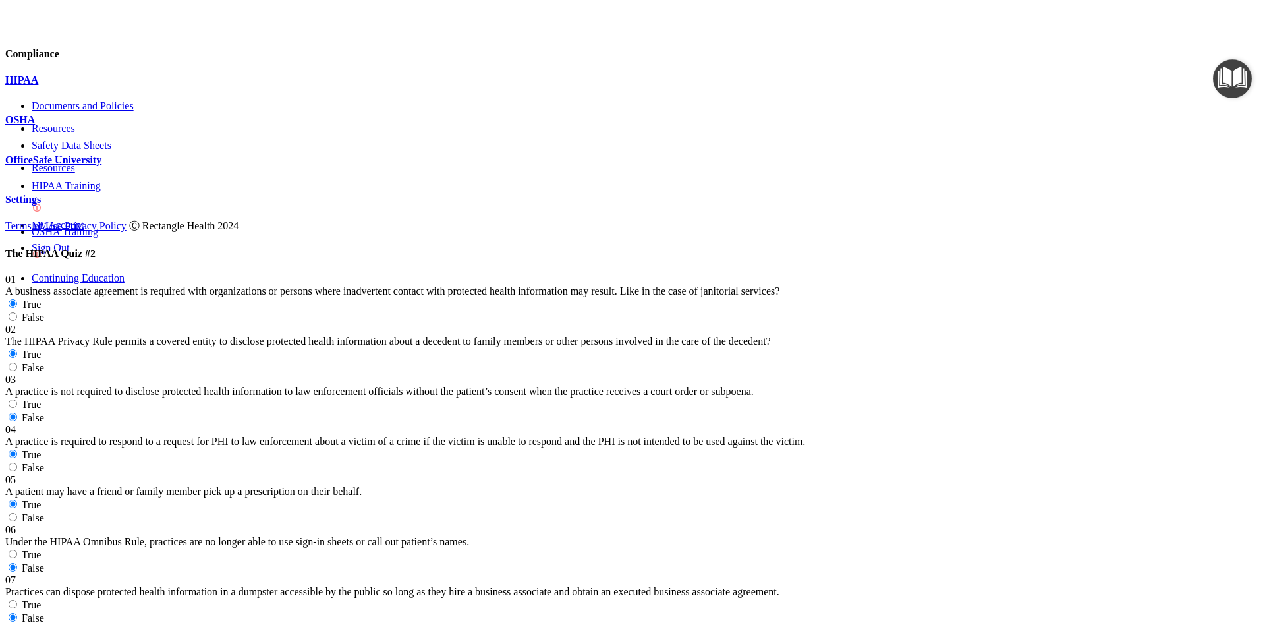
radio input "true"
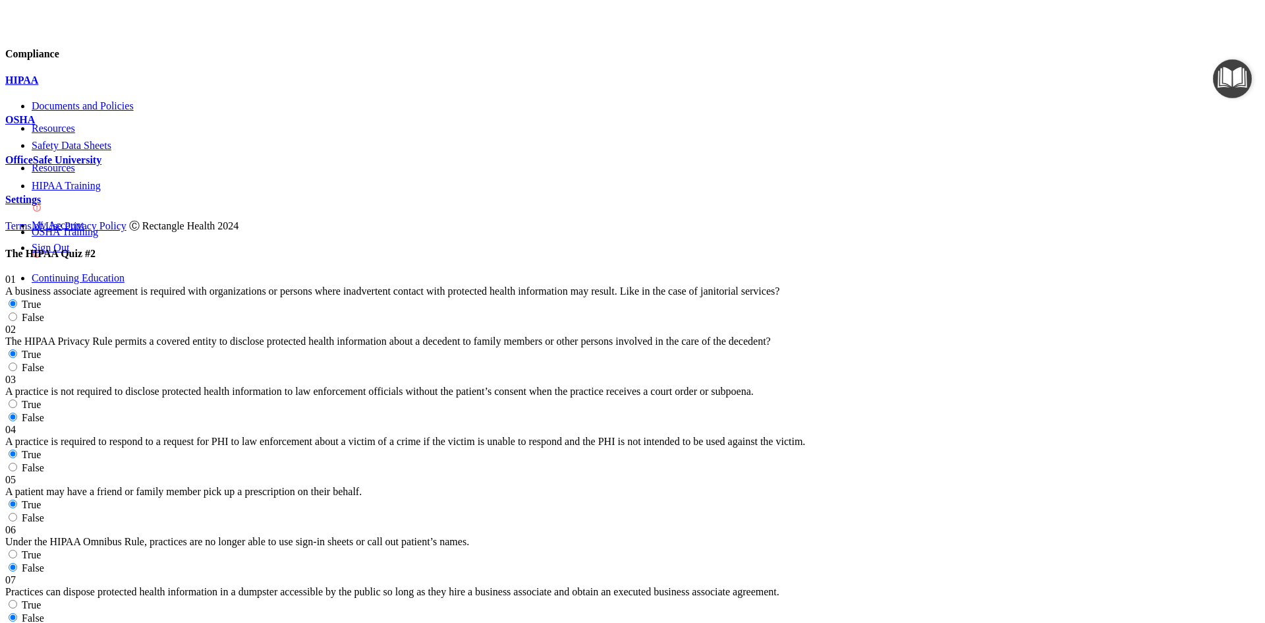
radio input "true"
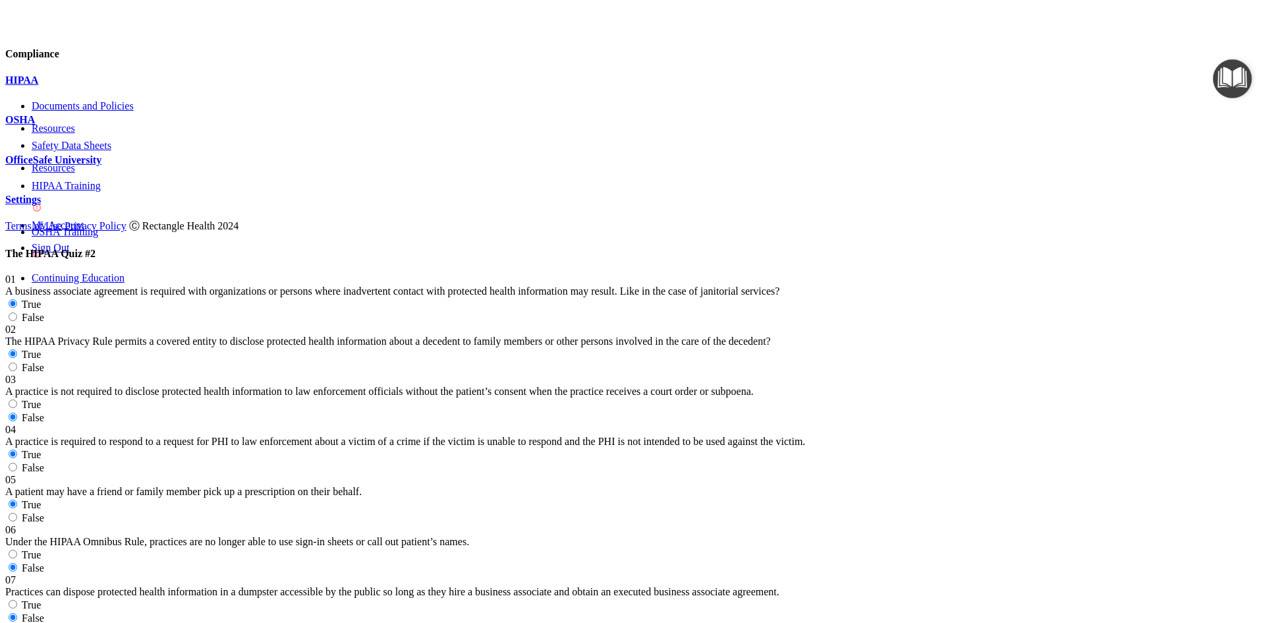
radio input "true"
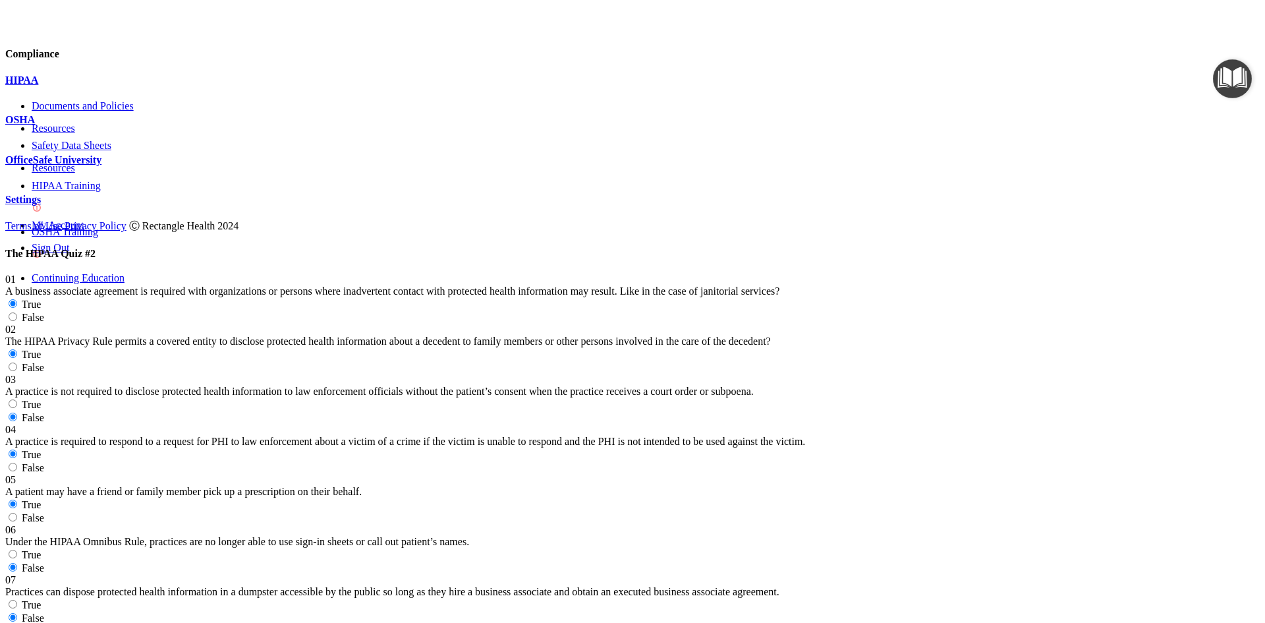
scroll to position [988, 0]
radio input "true"
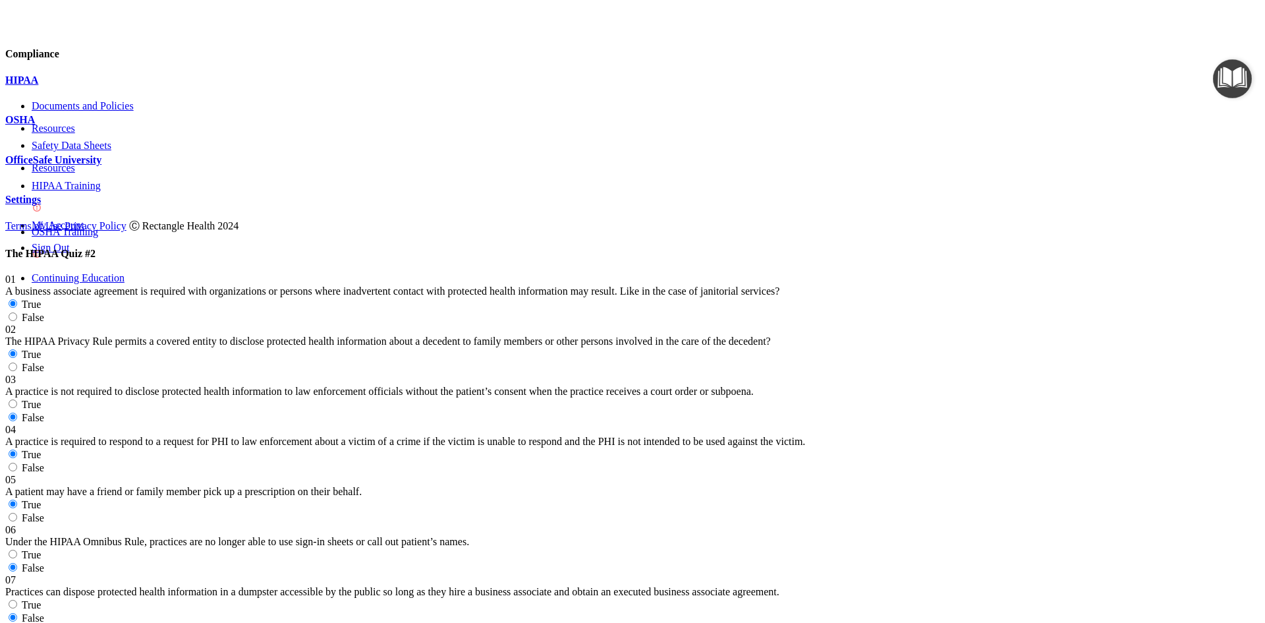
radio input "true"
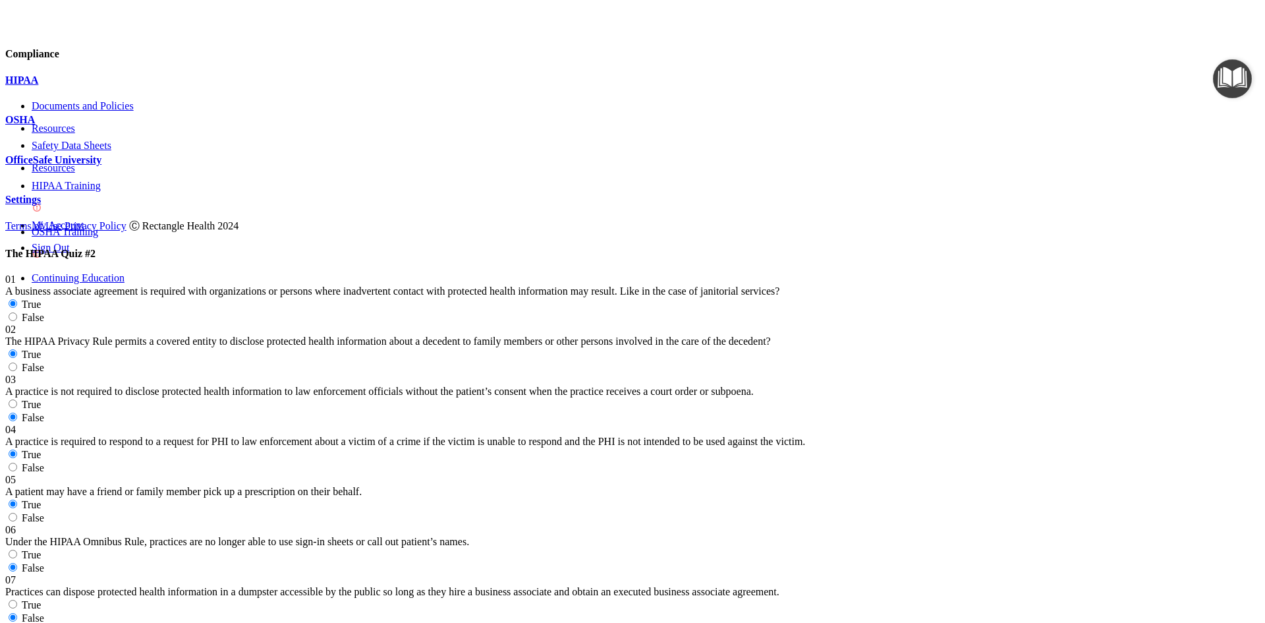
radio input "true"
radio input "false"
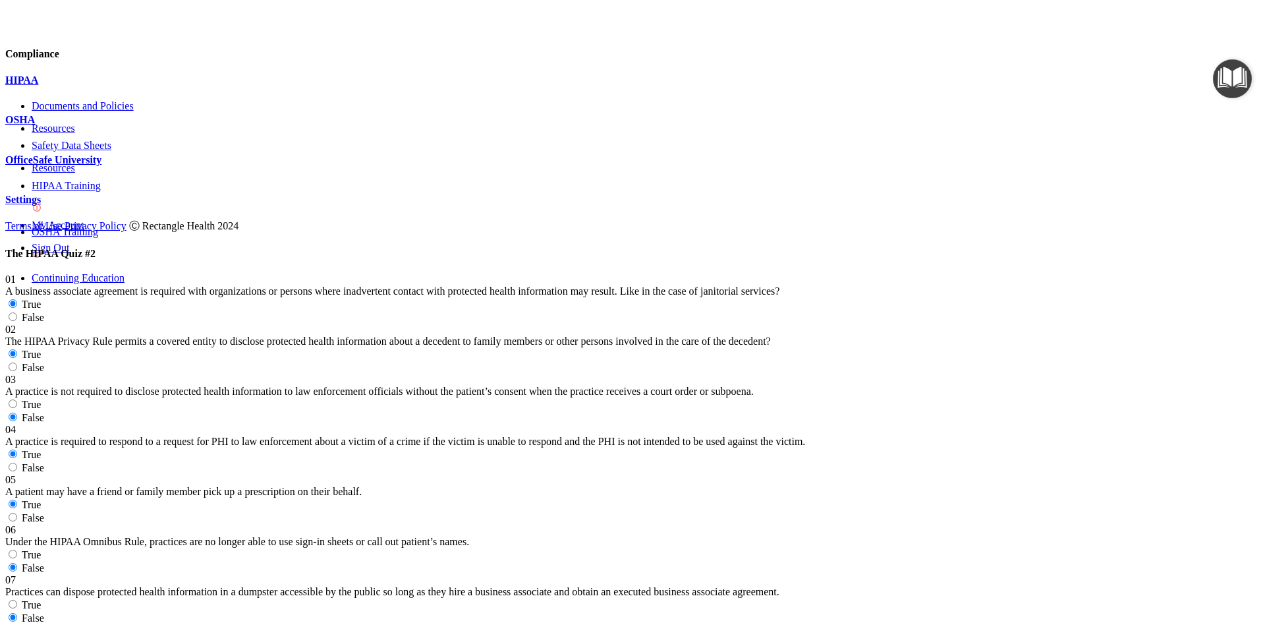
radio input "true"
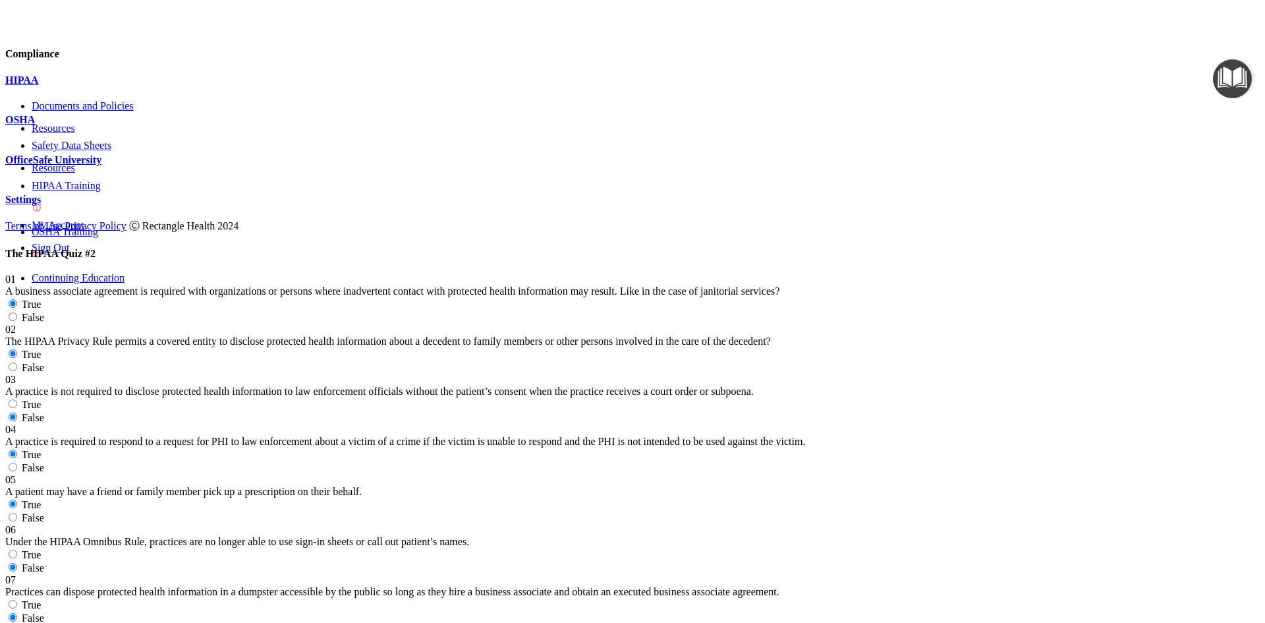
radio input "true"
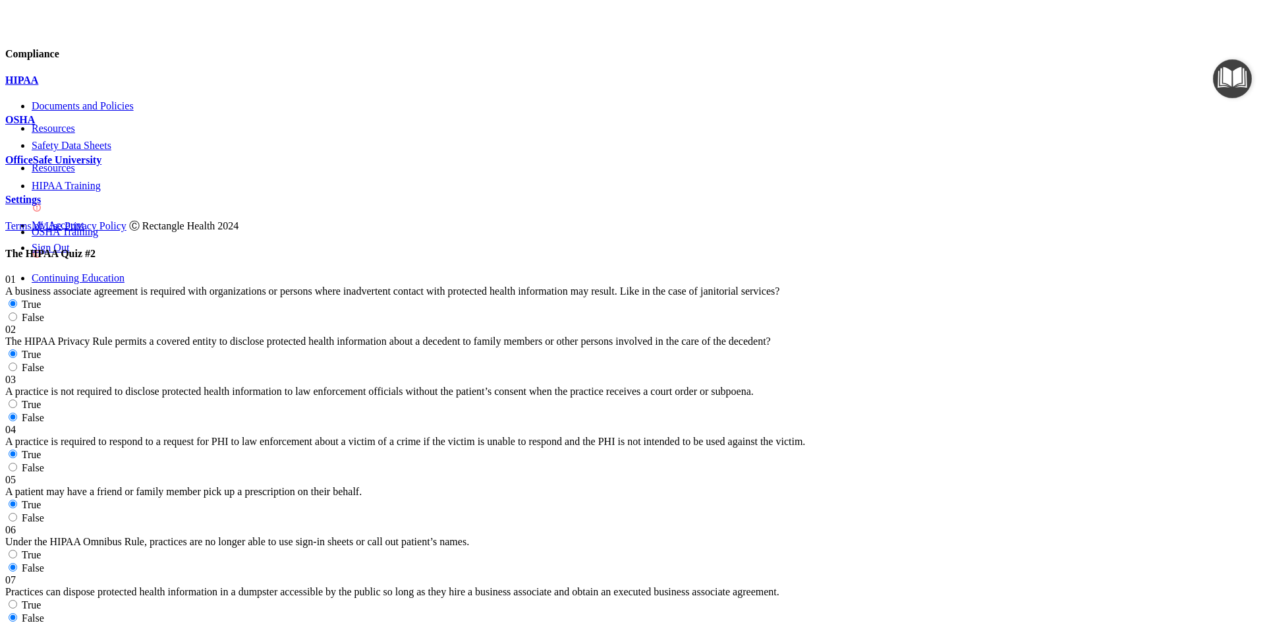
radio input "true"
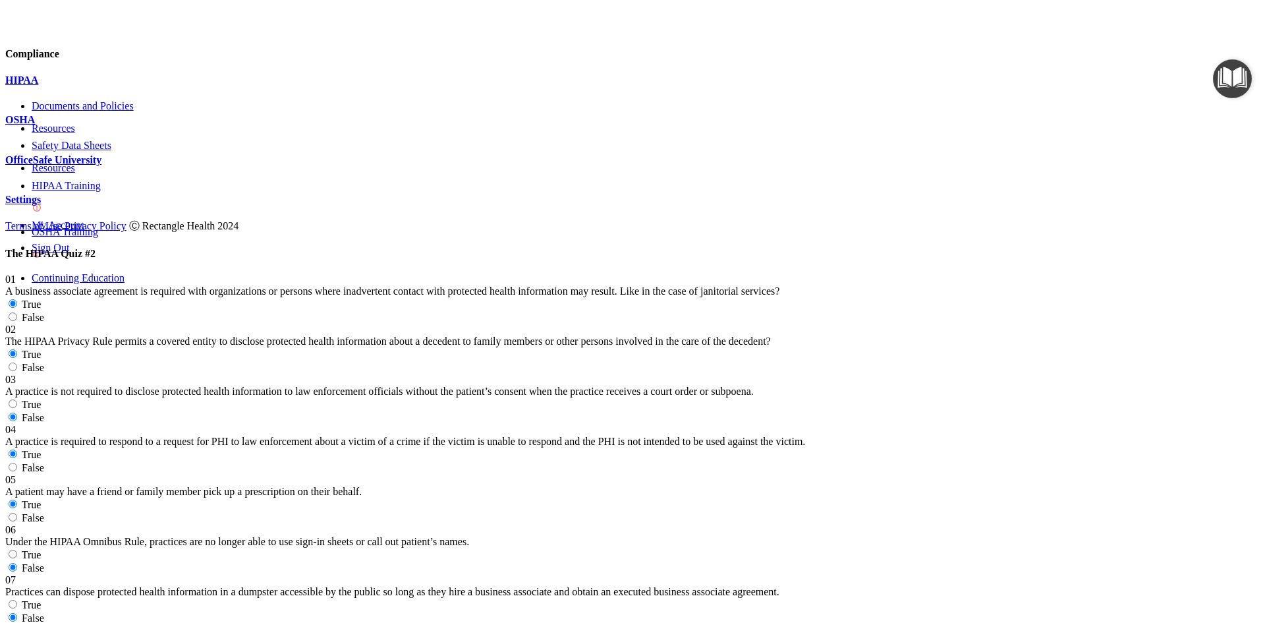
radio input "true"
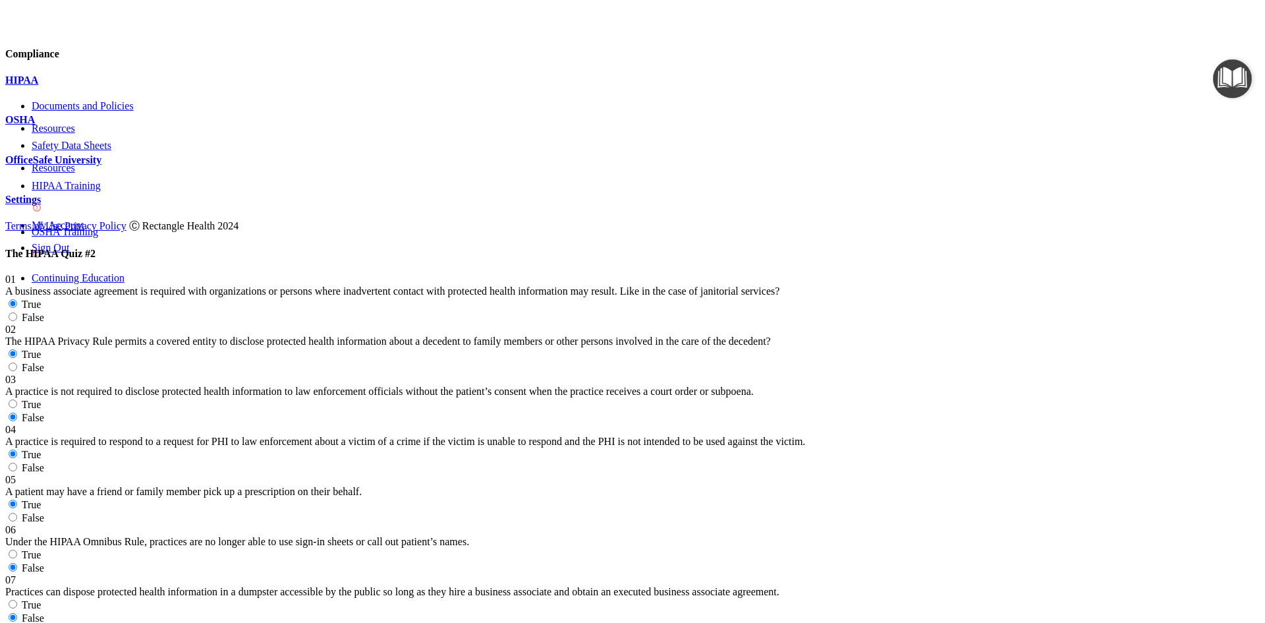
scroll to position [1779, 0]
radio input "true"
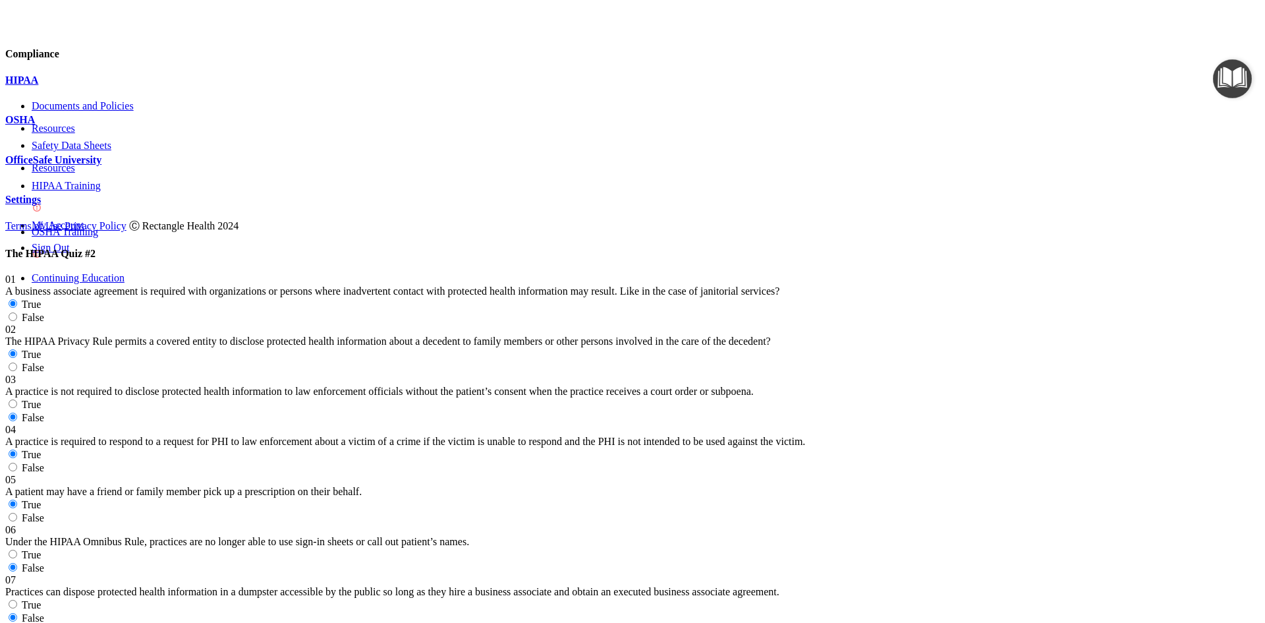
radio input "true"
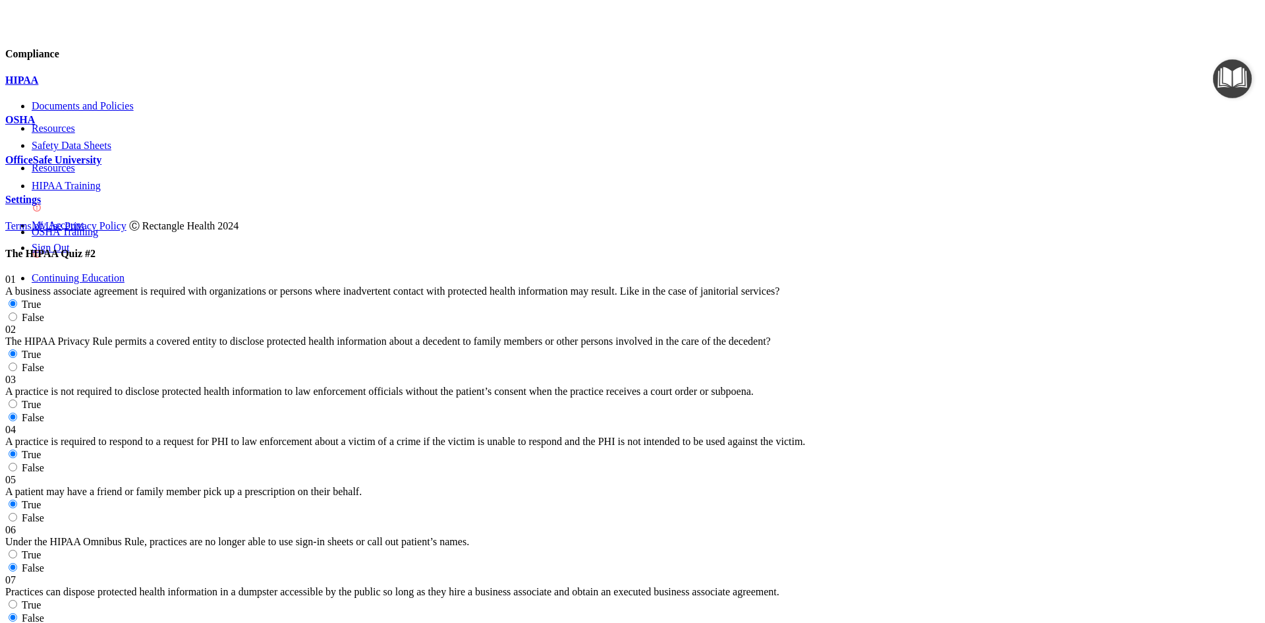
radio input "true"
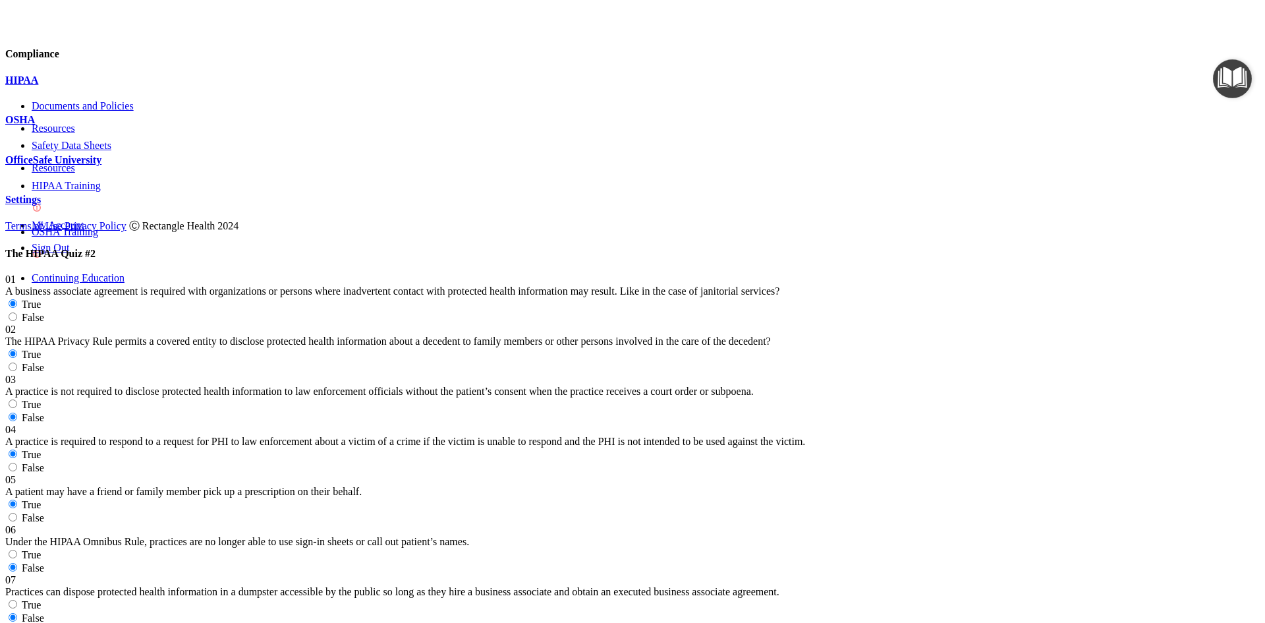
radio input "true"
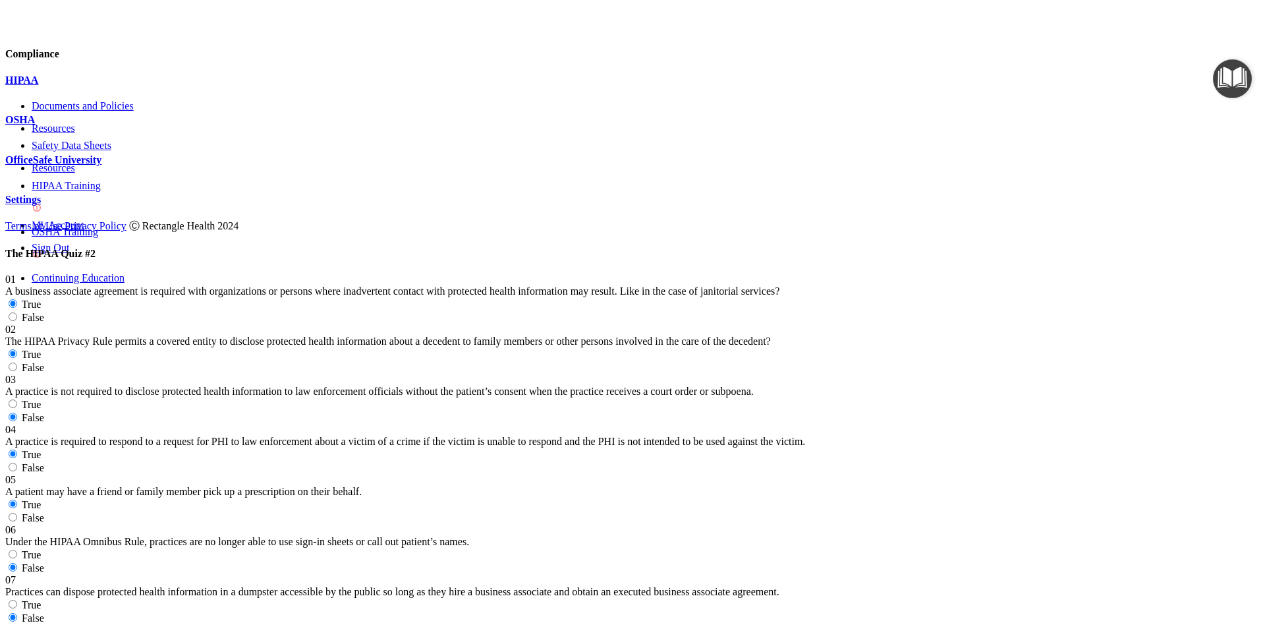
radio input "true"
radio input "false"
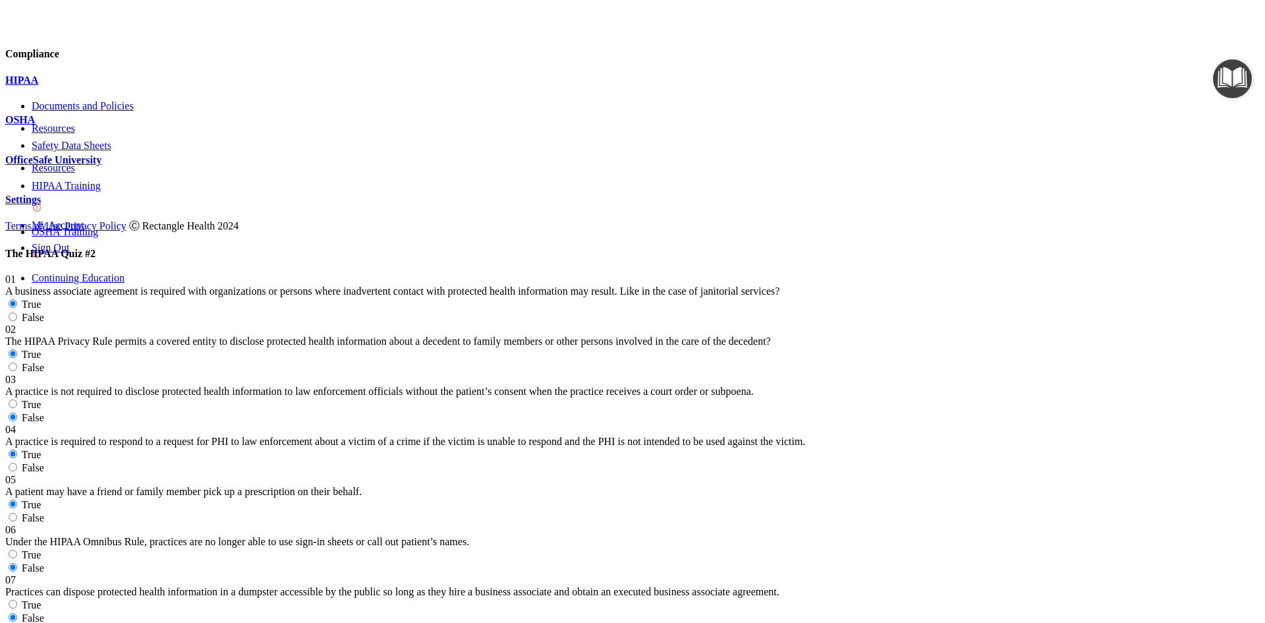
radio input "true"
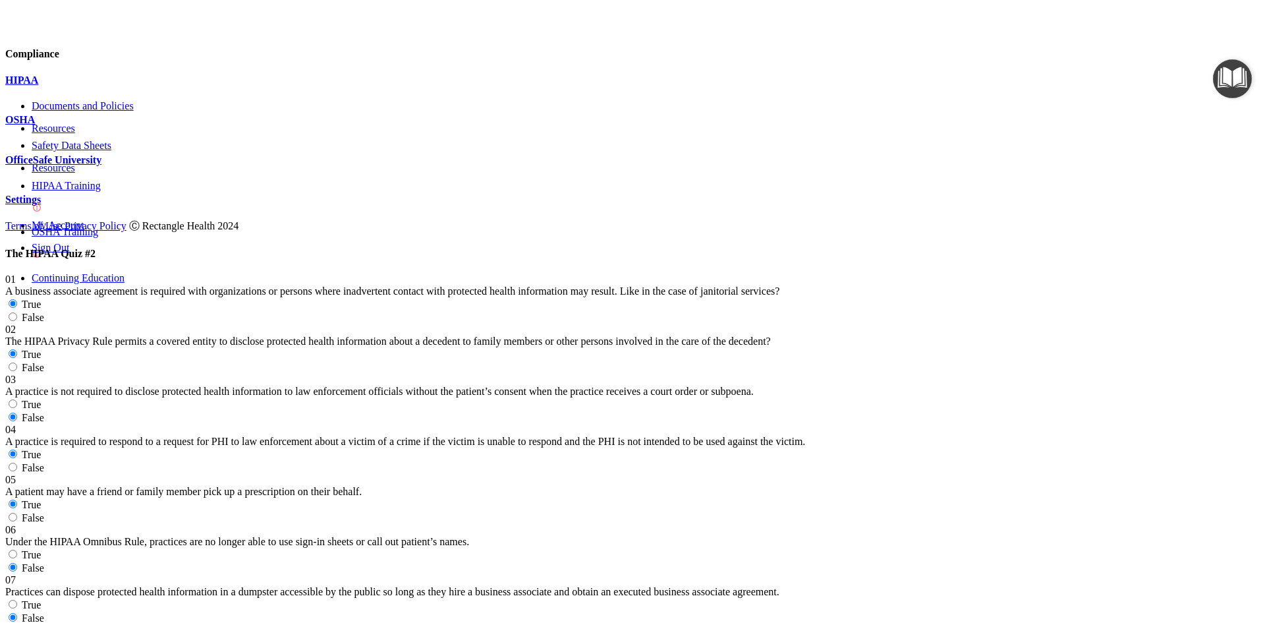
radio input "true"
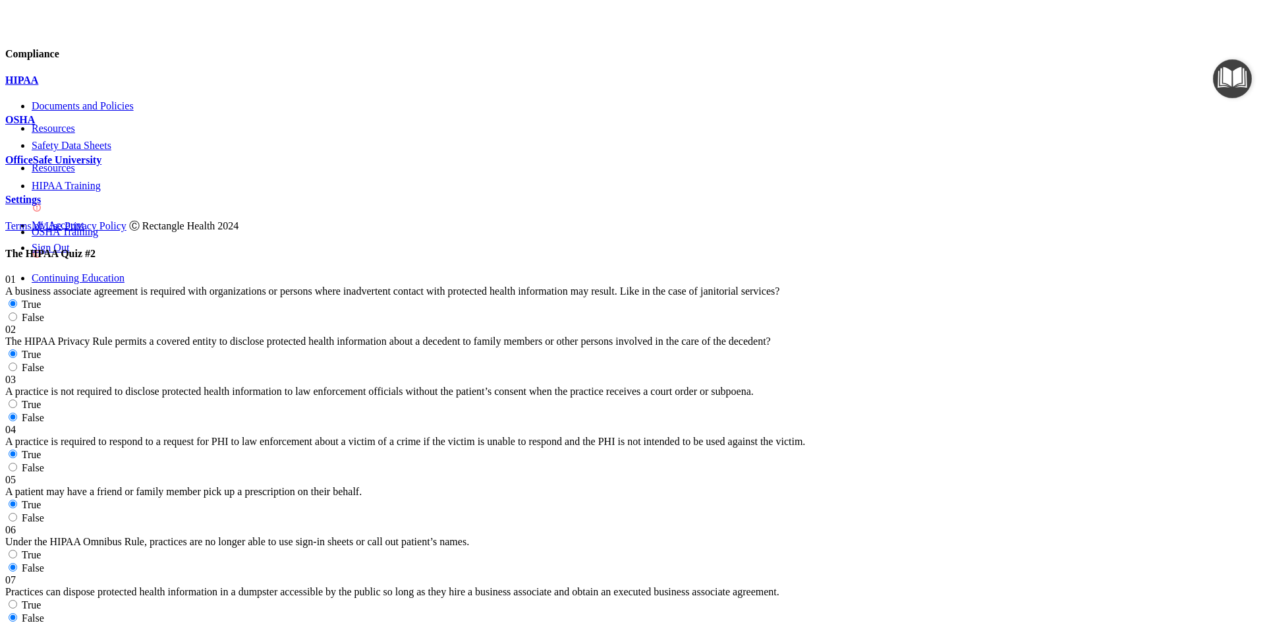
radio input "true"
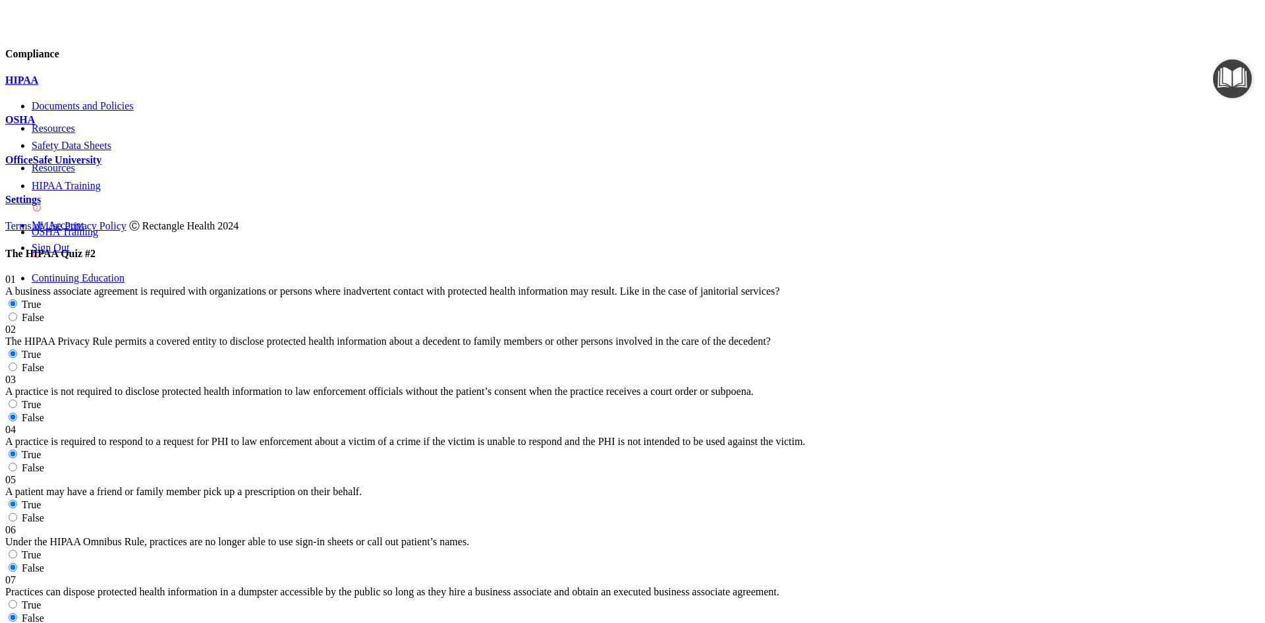
radio input "true"
radio input "false"
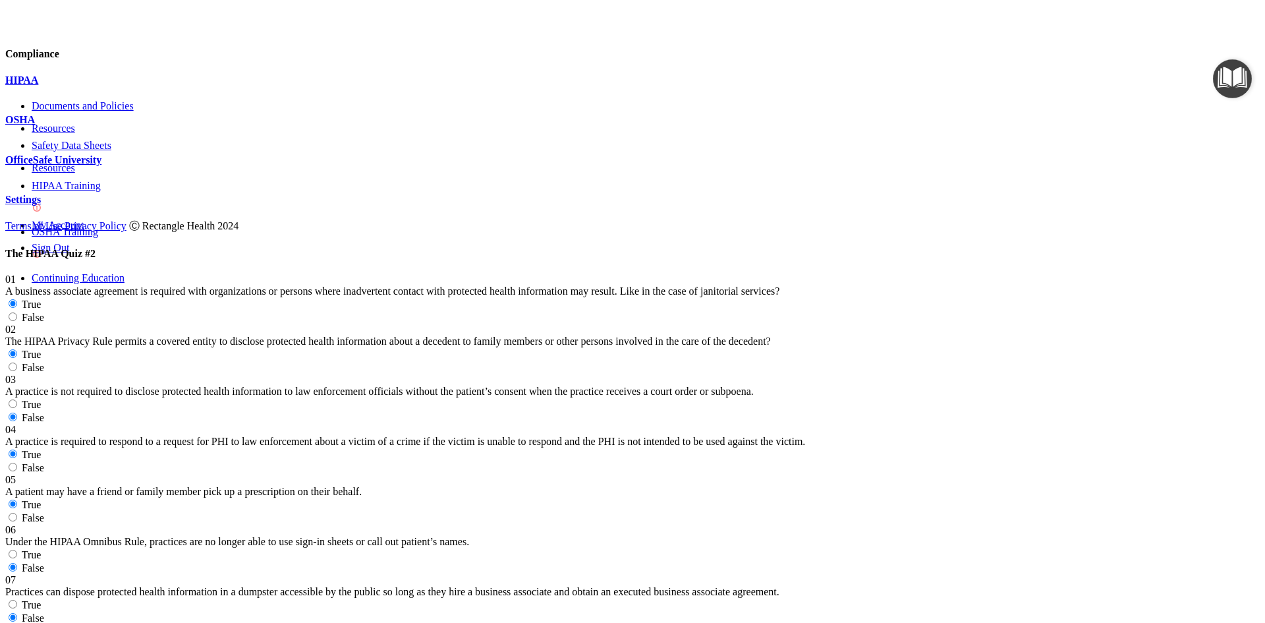
radio input "true"
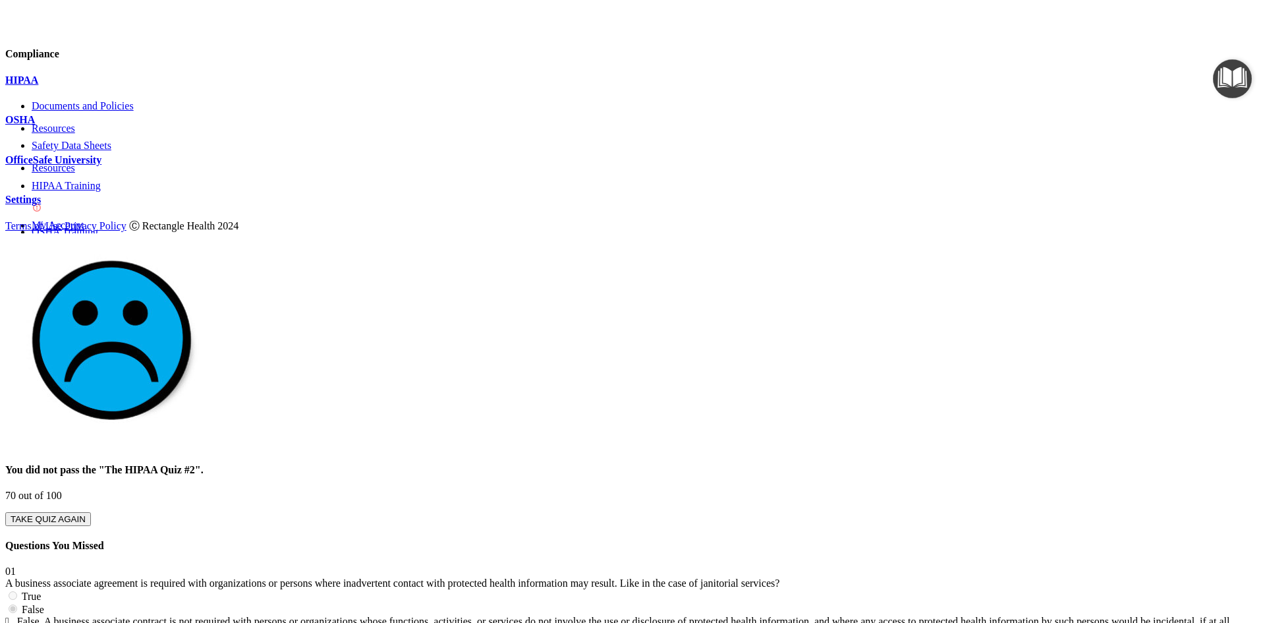
click at [91, 512] on button "TAKE QUIZ AGAIN" at bounding box center [48, 519] width 86 height 14
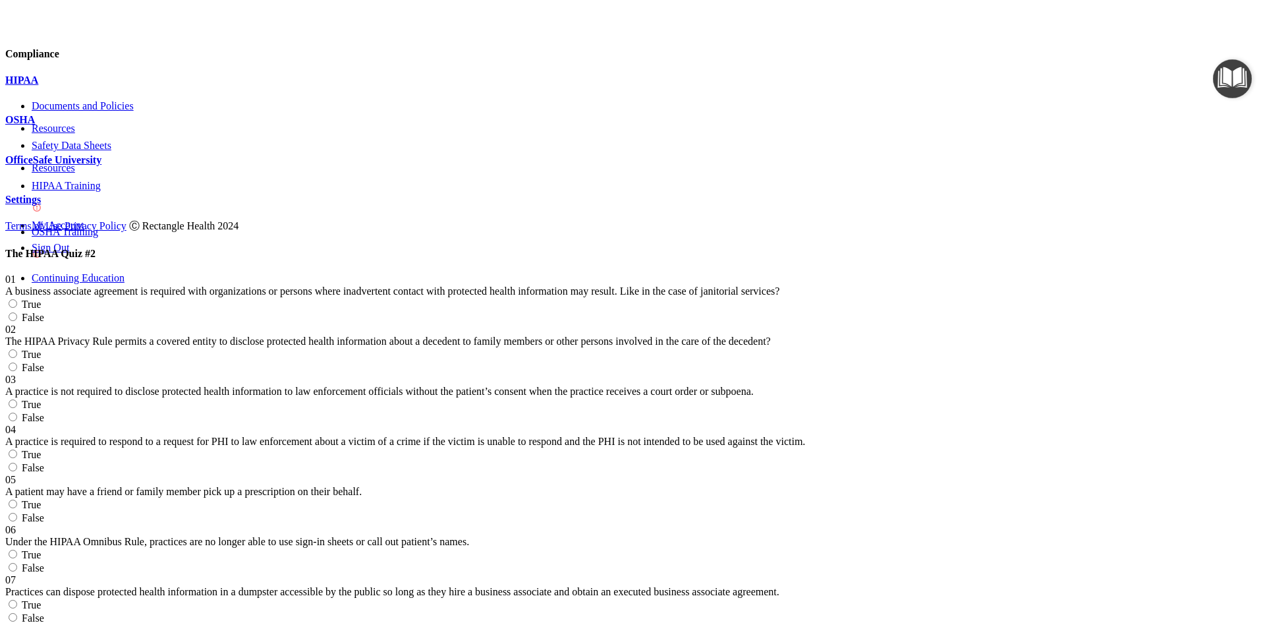
click at [44, 312] on label "False" at bounding box center [24, 317] width 39 height 11
click at [17, 312] on input "False" at bounding box center [13, 316] width 9 height 9
radio input "true"
click at [374, 273] on div "01 A business associate agreement is required with organizations or persons whe…" at bounding box center [632, 285] width 1255 height 24
click at [41, 349] on label "True" at bounding box center [23, 354] width 36 height 11
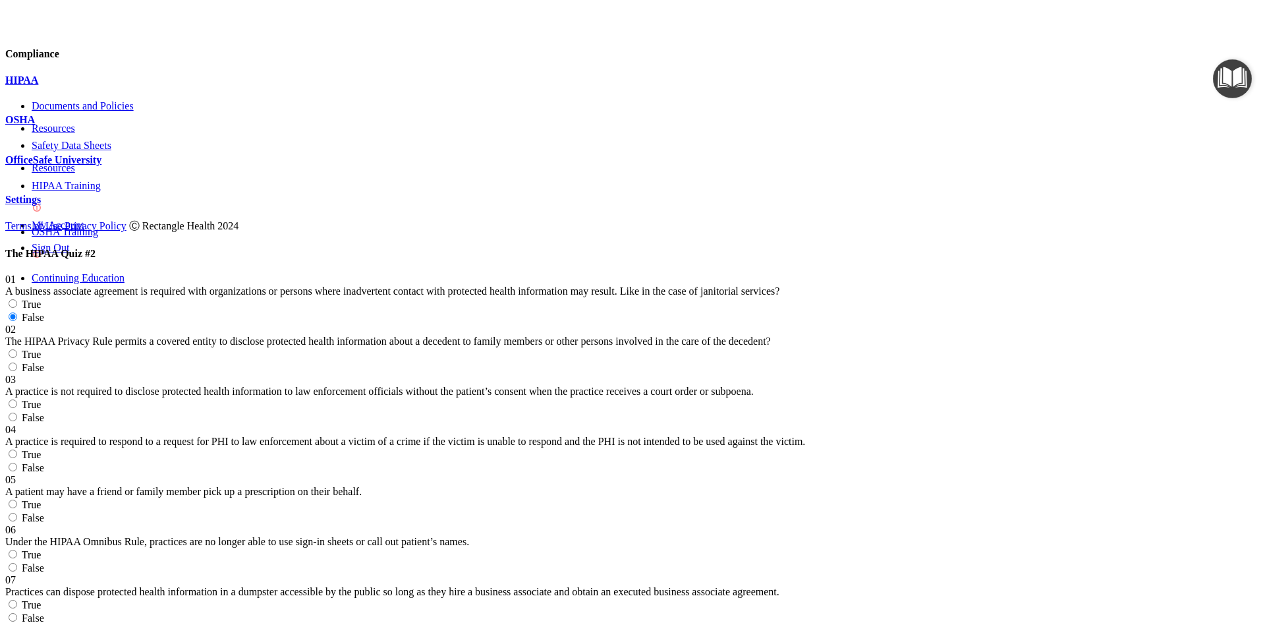
click at [17, 349] on input "True" at bounding box center [13, 353] width 9 height 9
radio input "true"
click at [422, 374] on div "03 A practice is not required to disclose protected health information to law e…" at bounding box center [632, 399] width 1255 height 50
click at [376, 374] on div "03 A practice is not required to disclose protected health information to law e…" at bounding box center [632, 399] width 1255 height 50
click at [346, 324] on div "02 The HIPAA Privacy Rule permits a covered entity to disclose protected health…" at bounding box center [632, 349] width 1255 height 50
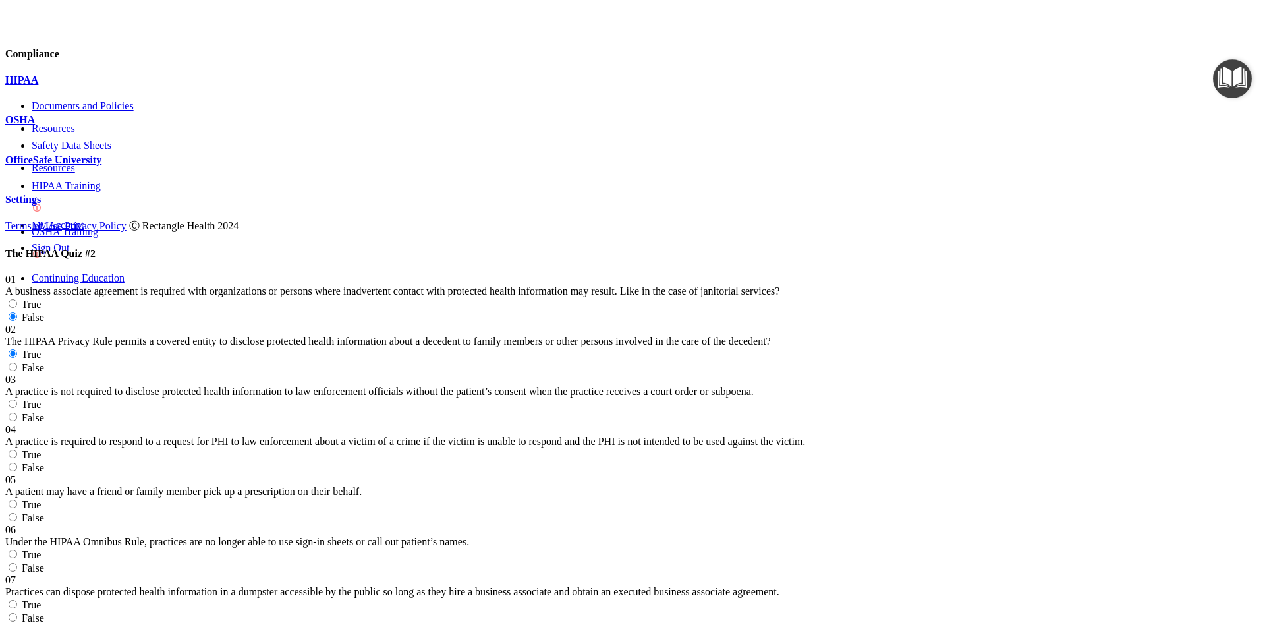
click at [722, 324] on div "02 The HIPAA Privacy Rule permits a covered entity to disclose protected health…" at bounding box center [632, 349] width 1255 height 50
click at [44, 412] on label "False" at bounding box center [24, 417] width 39 height 11
click at [17, 413] on input "False" at bounding box center [13, 417] width 9 height 9
radio input "true"
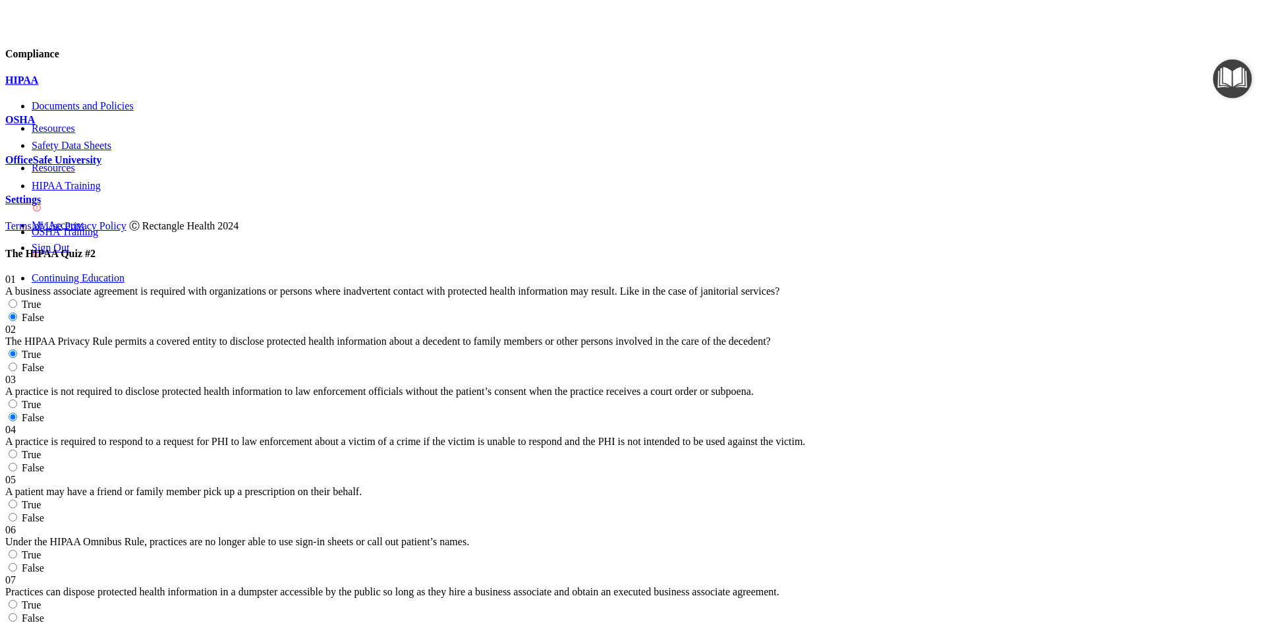
scroll to position [198, 0]
click at [41, 449] on label "True" at bounding box center [23, 454] width 36 height 11
click at [17, 449] on input "True" at bounding box center [13, 453] width 9 height 9
radio input "true"
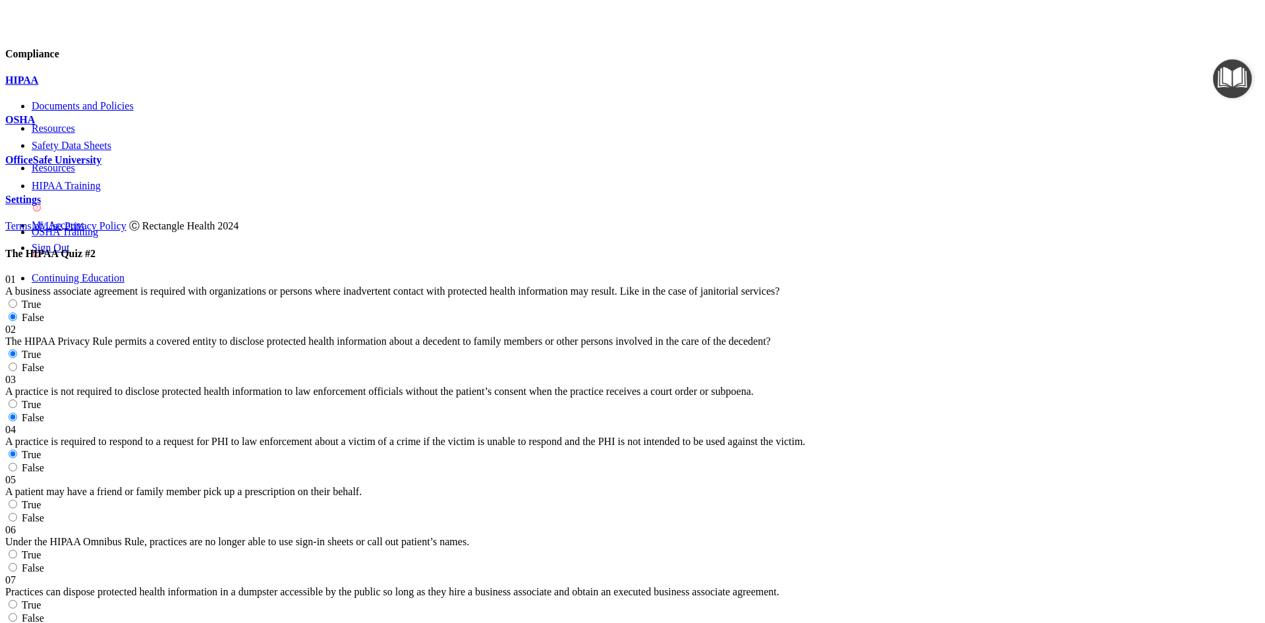
click at [44, 512] on label "False" at bounding box center [24, 517] width 39 height 11
click at [17, 513] on input "False" at bounding box center [13, 517] width 9 height 9
radio input "true"
click at [17, 563] on input "False" at bounding box center [13, 567] width 9 height 9
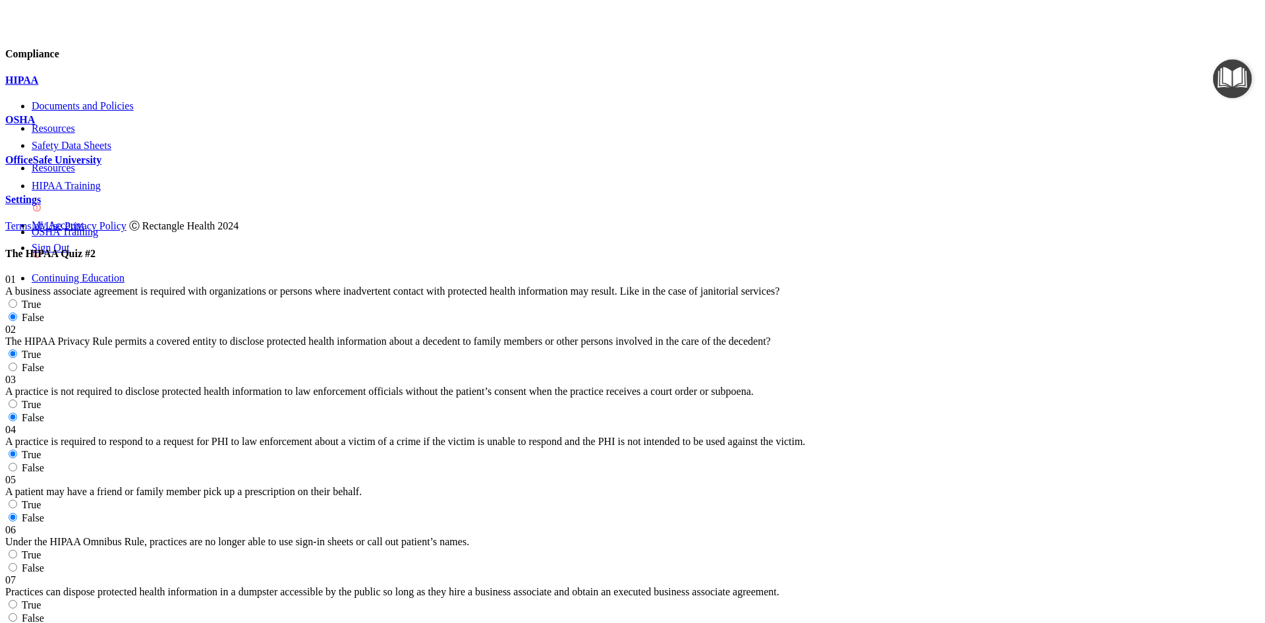
radio input "true"
